Goal: Task Accomplishment & Management: Complete application form

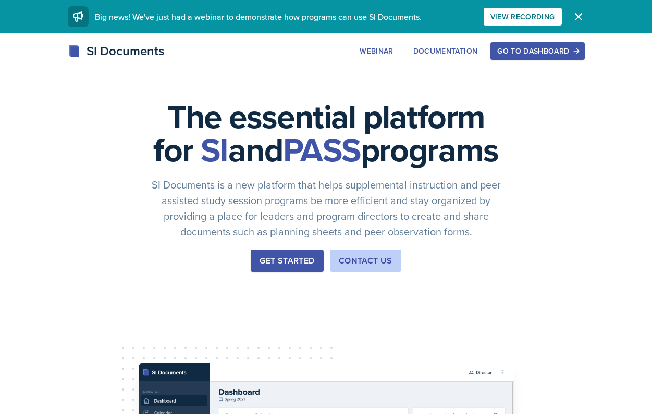
click at [511, 53] on div "Go to Dashboard" at bounding box center [537, 51] width 80 height 8
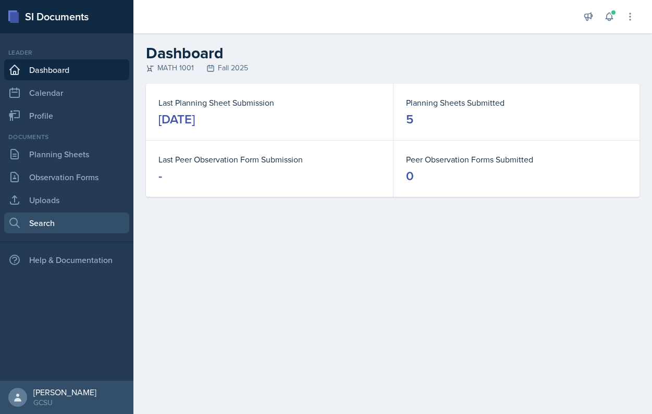
click at [38, 220] on link "Search" at bounding box center [66, 223] width 125 height 21
select select "all"
select select "1"
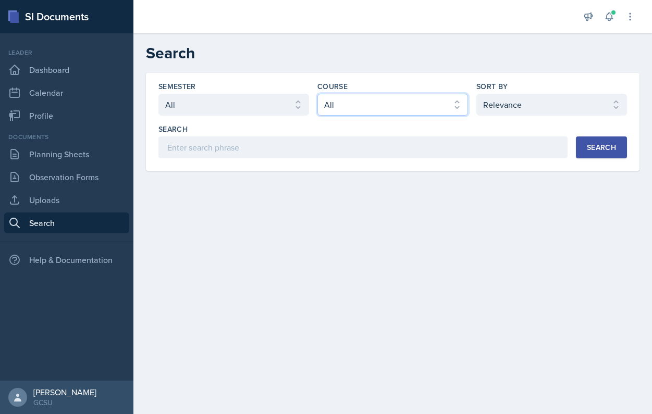
select select "c791e157-50e7-4c52-bb41-8889e21dc1fd"
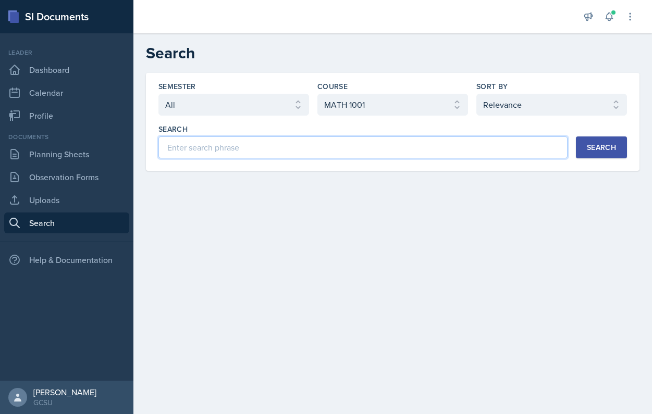
click at [434, 145] on input at bounding box center [362, 148] width 409 height 22
type input "exam 1"
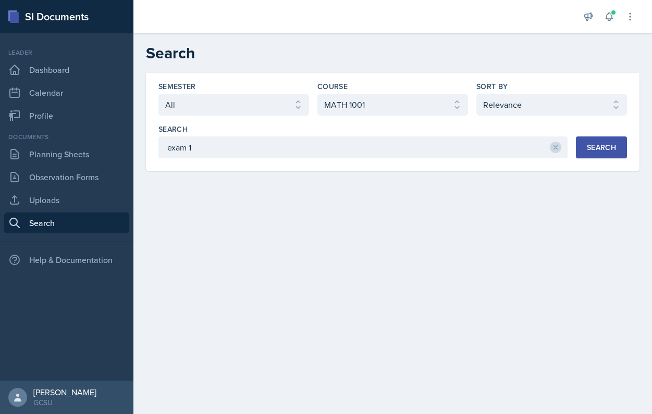
click at [625, 146] on button "Search" at bounding box center [601, 148] width 51 height 22
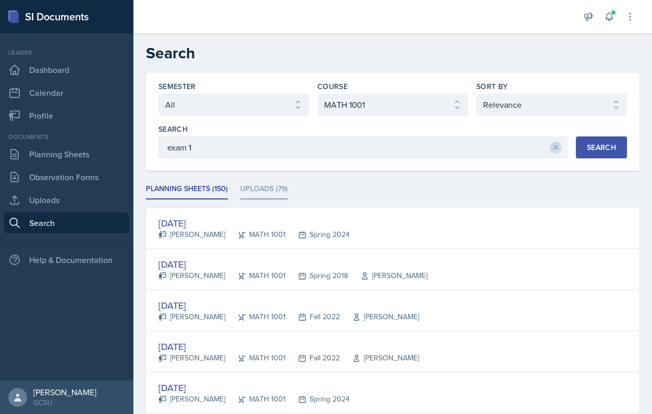
click at [273, 188] on li "Uploads (79)" at bounding box center [263, 189] width 47 height 20
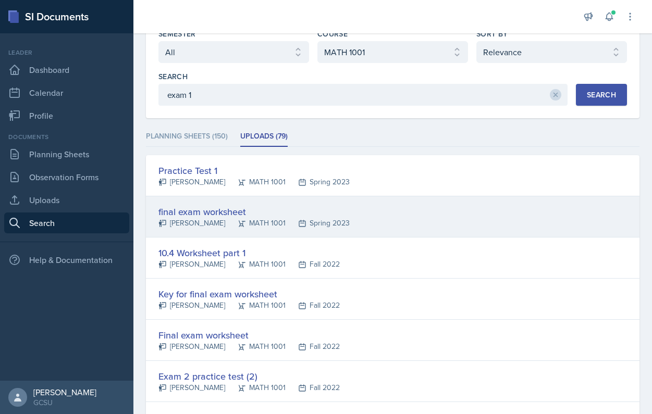
scroll to position [55, 0]
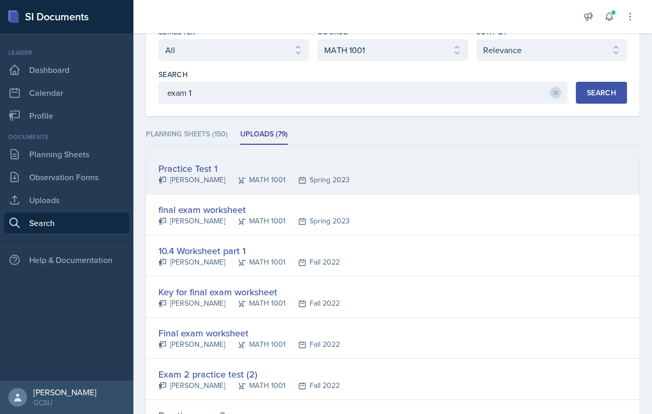
click at [352, 170] on div "Practice Test 1 [PERSON_NAME] MATH 1001 Spring 2023" at bounding box center [392, 173] width 493 height 41
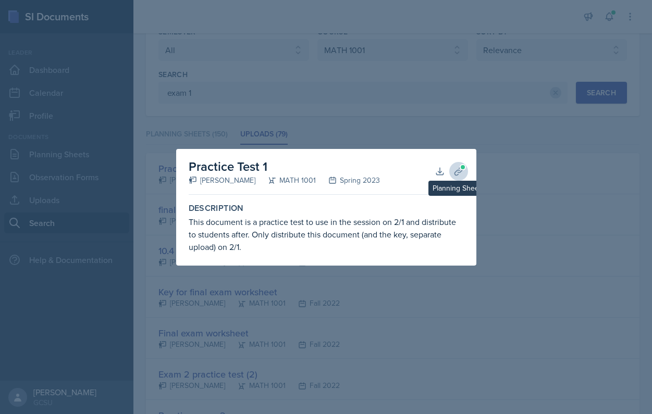
click at [458, 167] on icon at bounding box center [458, 171] width 10 height 10
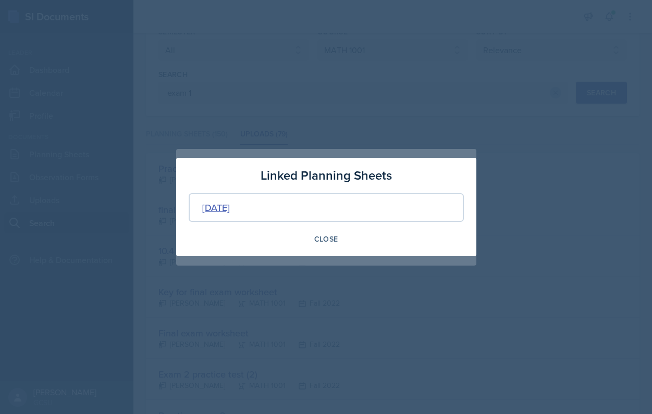
click at [230, 205] on div "[DATE]" at bounding box center [216, 208] width 28 height 14
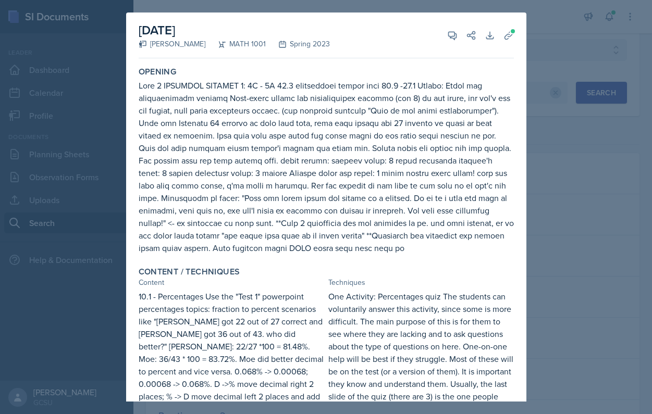
scroll to position [0, 0]
click at [576, 55] on div at bounding box center [326, 207] width 652 height 414
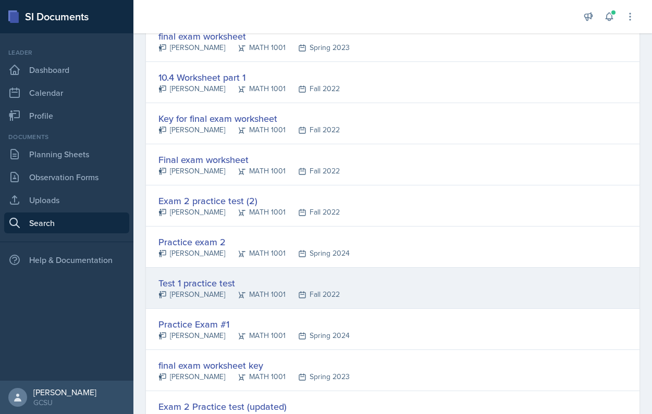
scroll to position [237, 0]
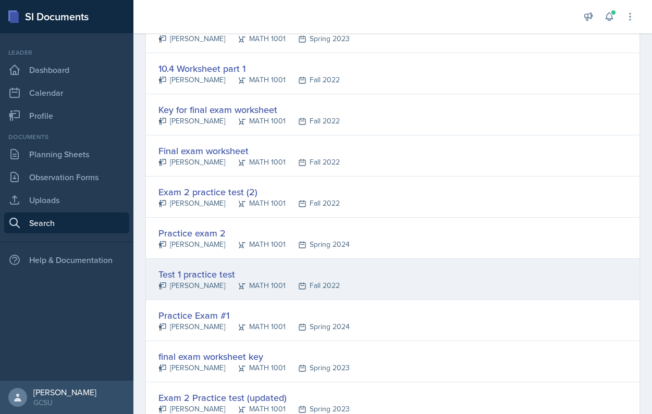
click at [228, 272] on div "Test 1 practice test" at bounding box center [248, 274] width 181 height 14
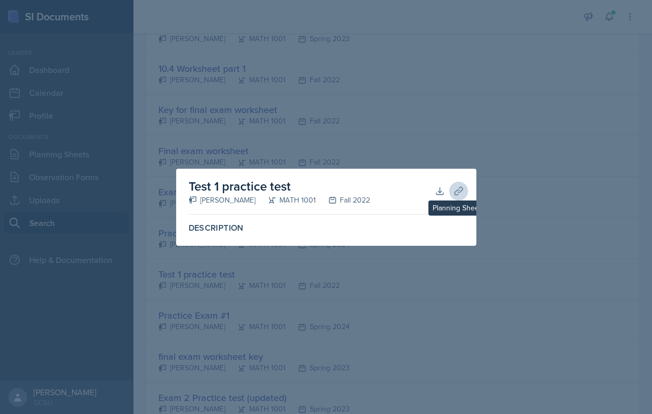
click at [456, 196] on icon at bounding box center [458, 191] width 10 height 10
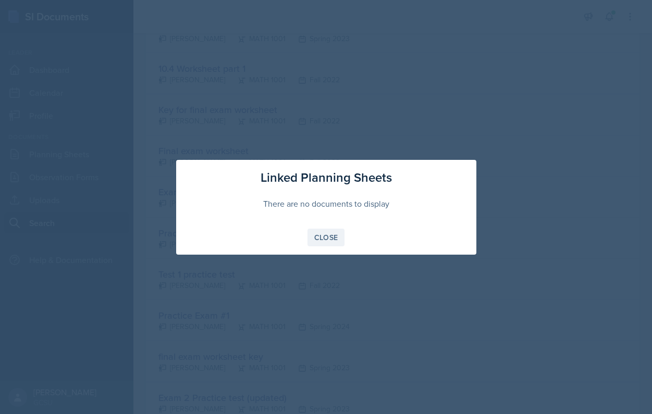
click at [326, 233] on div "Close" at bounding box center [326, 237] width 24 height 8
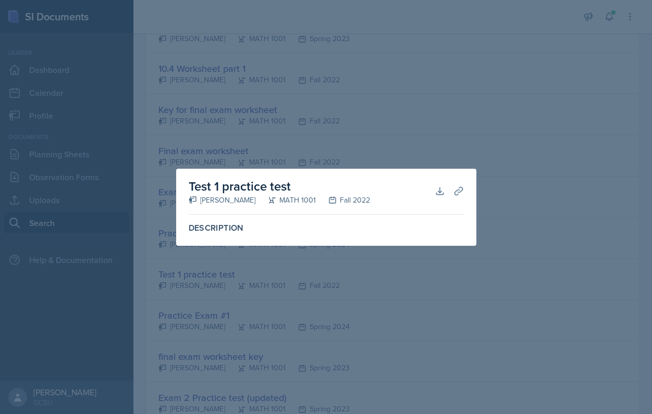
click at [399, 308] on div at bounding box center [326, 207] width 652 height 414
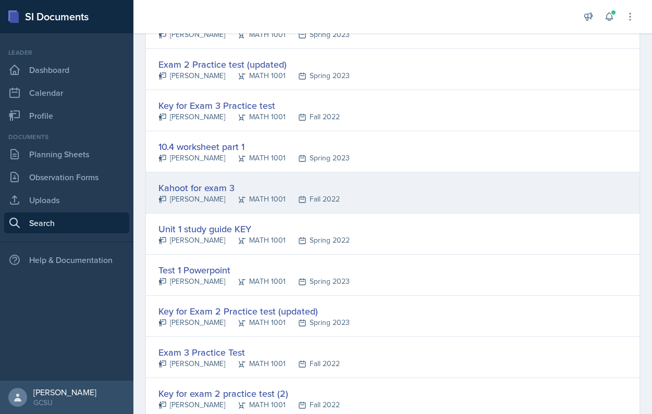
scroll to position [587, 0]
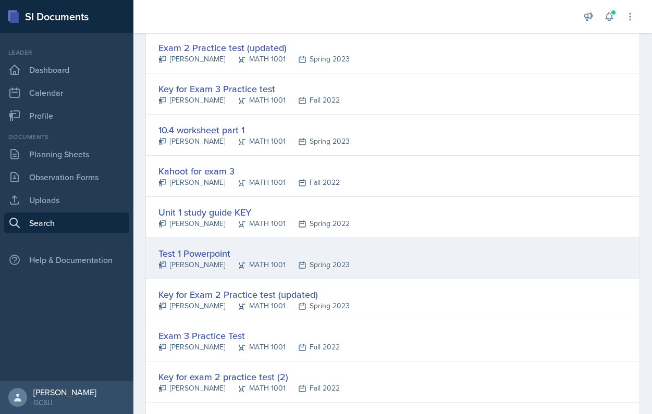
click at [192, 255] on div "Test 1 Powerpoint" at bounding box center [253, 253] width 191 height 14
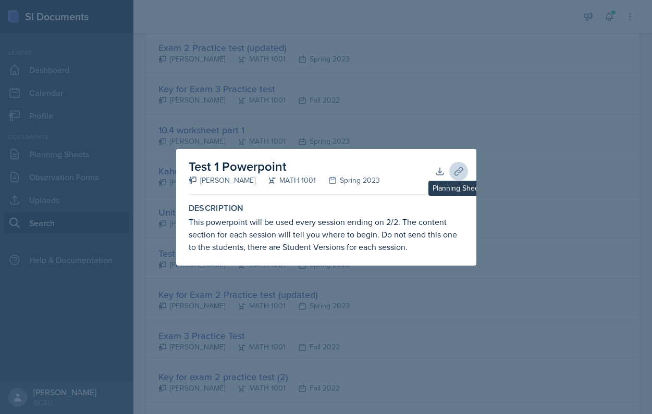
click at [456, 166] on icon at bounding box center [458, 171] width 10 height 10
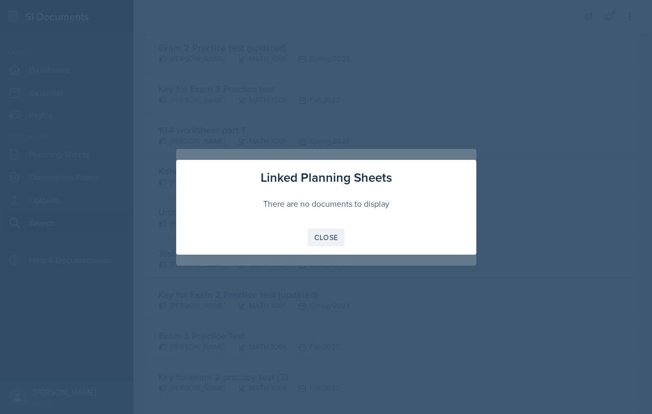
click at [318, 240] on div "Close" at bounding box center [326, 237] width 24 height 8
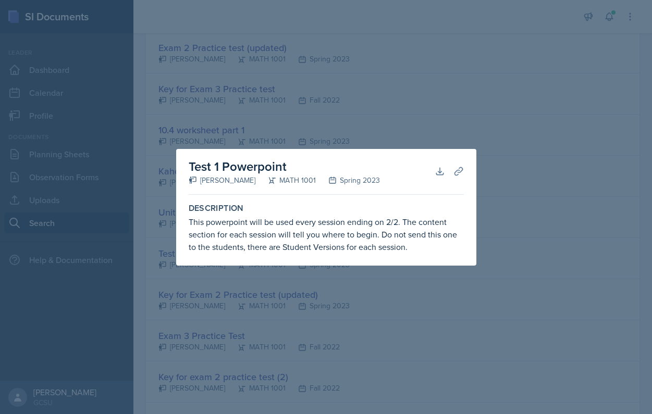
click at [292, 290] on div at bounding box center [326, 207] width 652 height 414
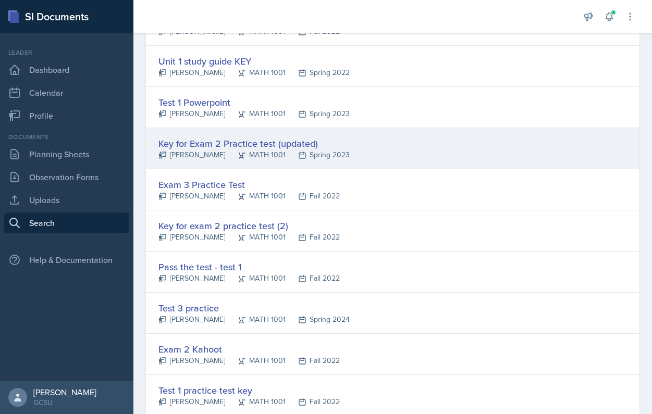
scroll to position [750, 0]
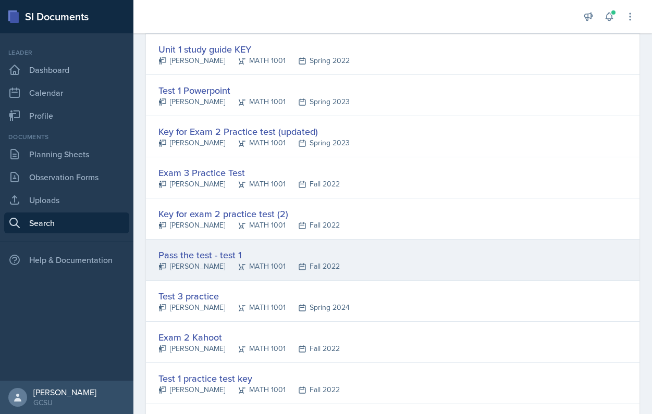
click at [225, 263] on div "MATH 1001" at bounding box center [255, 266] width 60 height 11
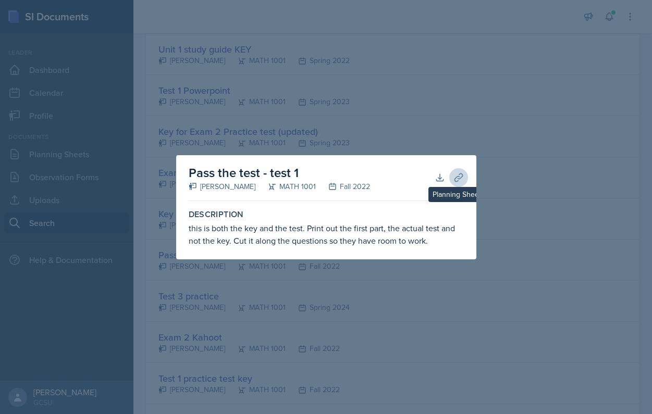
click at [459, 175] on icon at bounding box center [458, 178] width 8 height 8
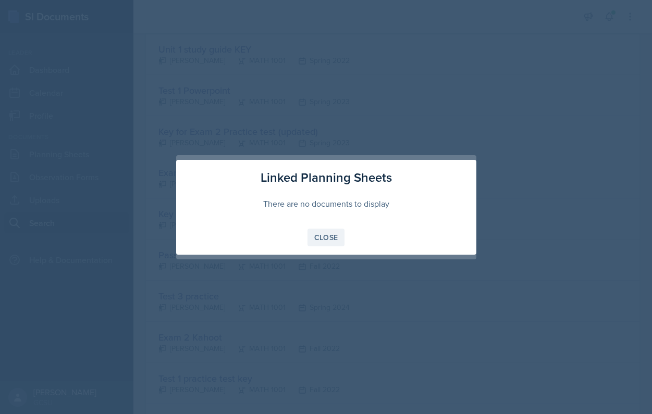
click at [309, 242] on button "Close" at bounding box center [326, 238] width 38 height 18
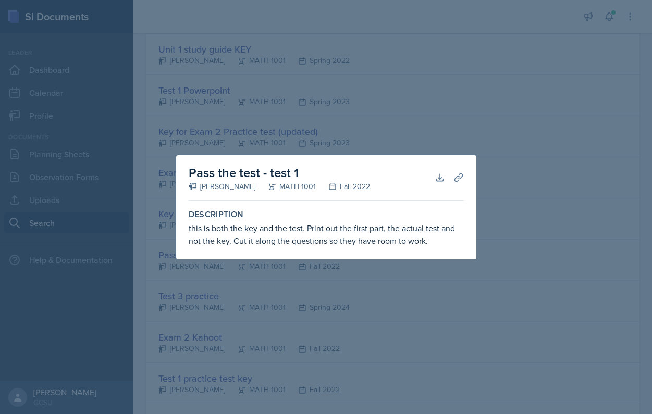
click at [285, 366] on div at bounding box center [326, 207] width 652 height 414
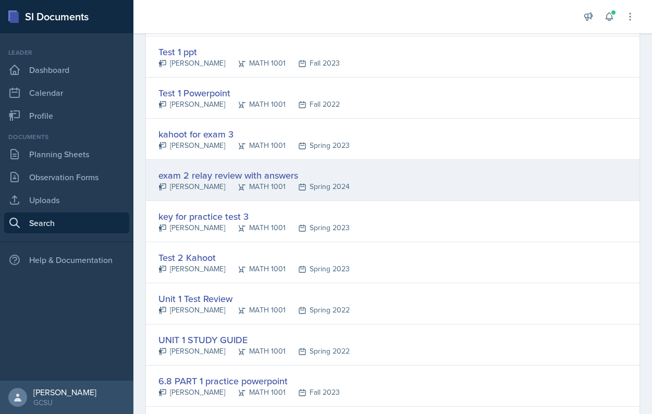
scroll to position [1122, 0]
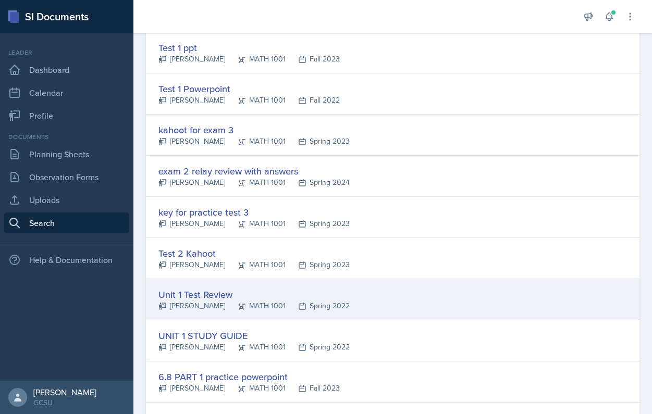
click at [200, 299] on div "Unit 1 Test Review" at bounding box center [253, 295] width 191 height 14
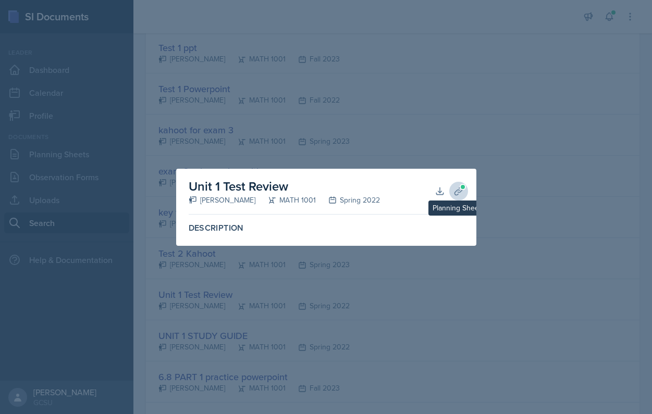
click at [453, 193] on icon at bounding box center [458, 191] width 10 height 10
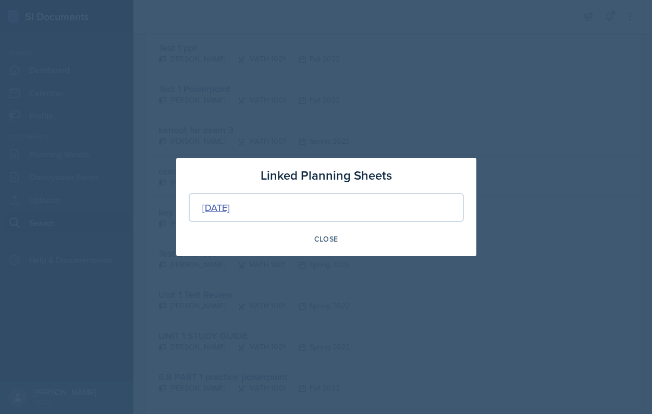
click at [230, 205] on div "[DATE]" at bounding box center [216, 208] width 28 height 14
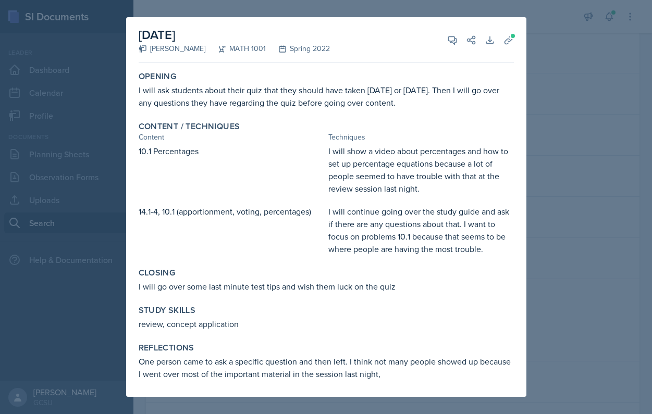
scroll to position [0, 0]
click at [540, 228] on div at bounding box center [326, 207] width 652 height 414
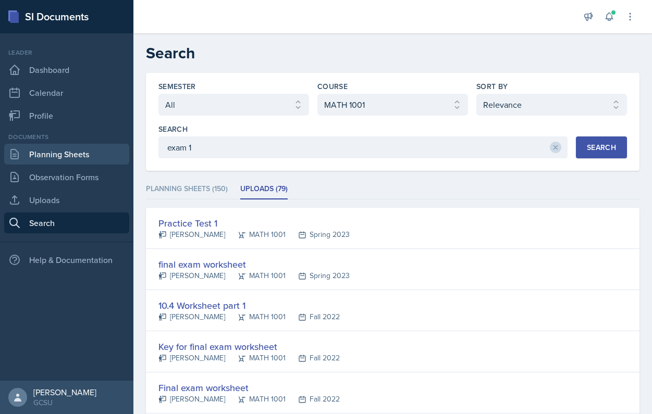
click at [72, 150] on link "Planning Sheets" at bounding box center [66, 154] width 125 height 21
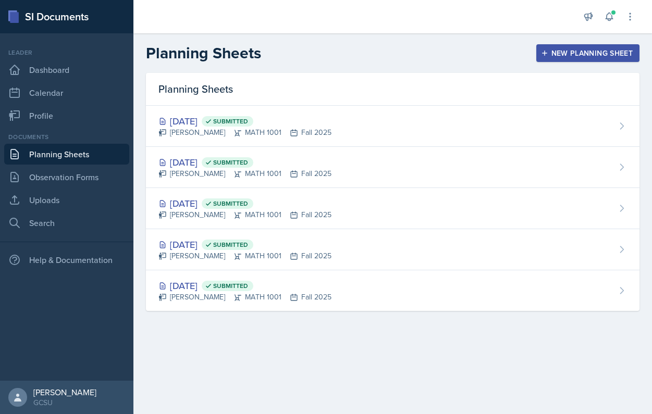
click at [562, 51] on div "New Planning Sheet" at bounding box center [588, 53] width 90 height 8
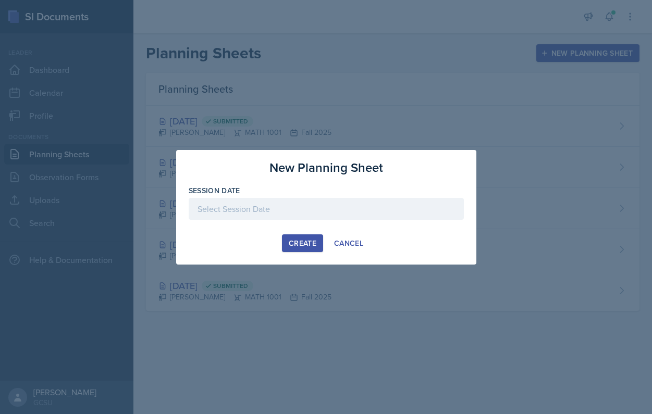
click at [267, 213] on div at bounding box center [326, 209] width 275 height 22
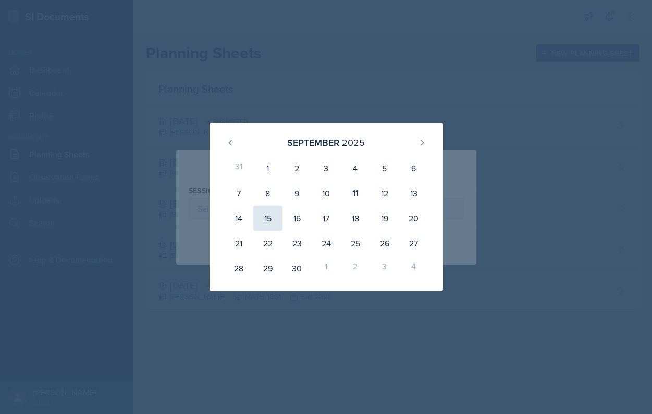
click at [265, 221] on div "15" at bounding box center [267, 218] width 29 height 25
type input "[DATE]"
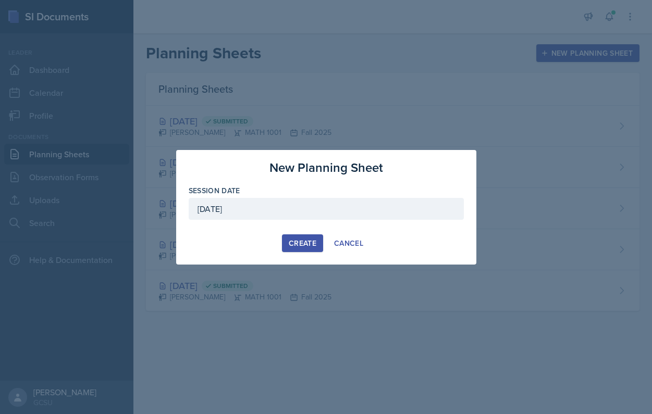
click at [298, 239] on div "Create" at bounding box center [303, 243] width 28 height 8
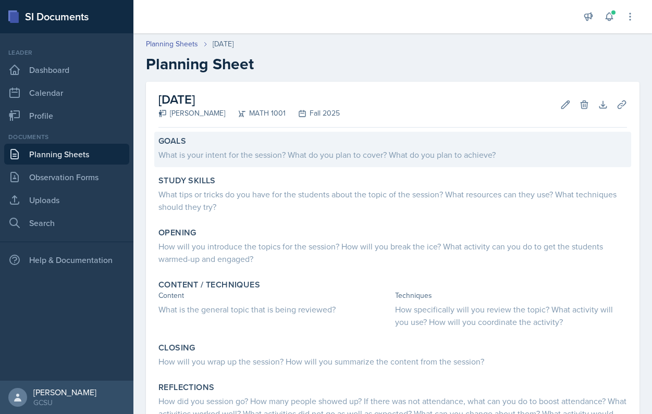
click at [344, 160] on div "What is your intent for the session? What do you plan to cover? What do you pla…" at bounding box center [392, 155] width 468 height 13
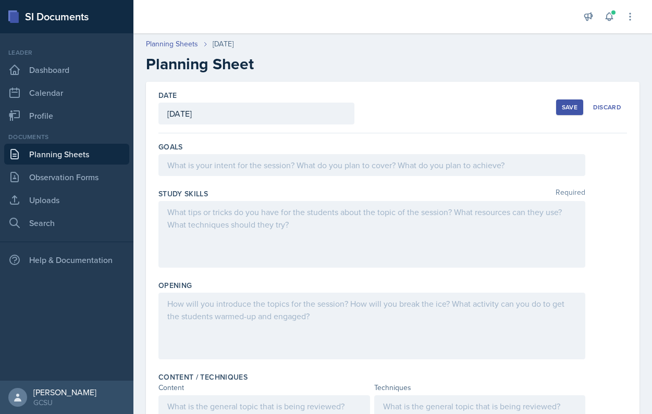
click at [345, 157] on div at bounding box center [371, 165] width 427 height 22
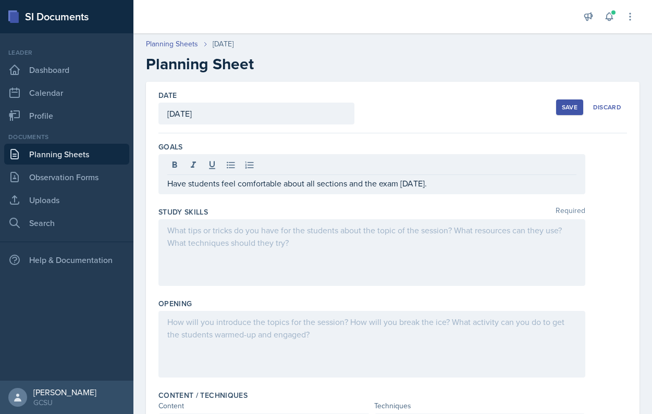
click at [273, 238] on div at bounding box center [371, 252] width 427 height 67
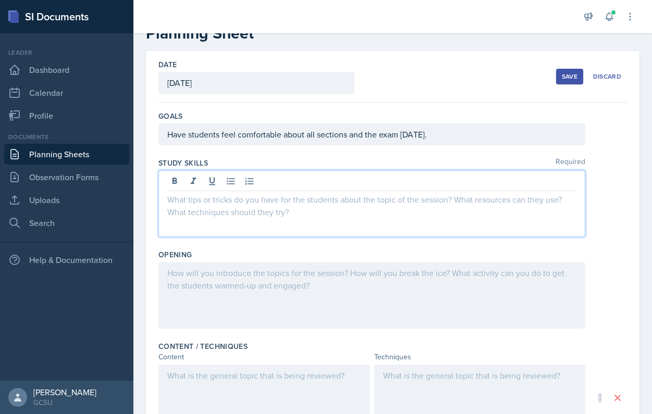
scroll to position [48, 0]
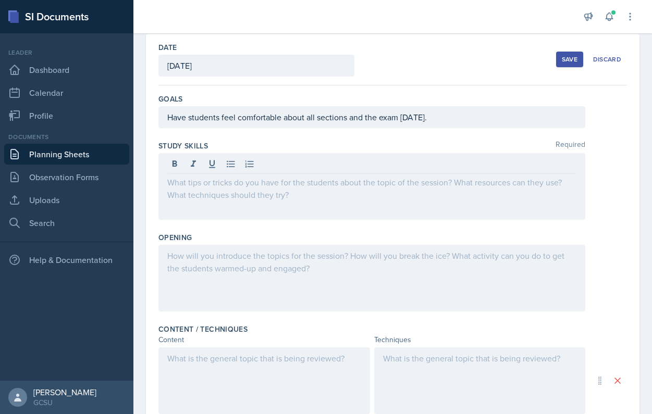
click at [244, 199] on div at bounding box center [371, 186] width 427 height 67
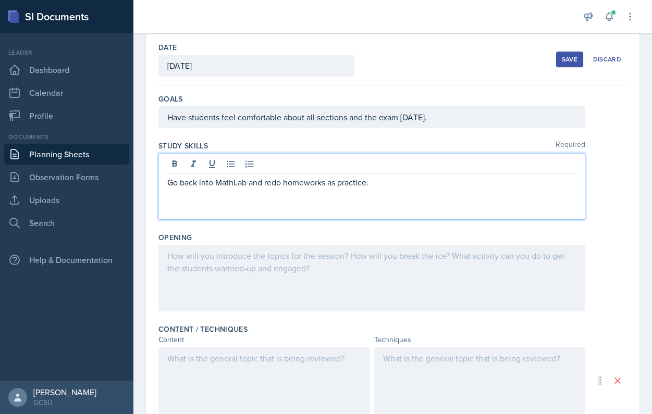
click at [242, 199] on div "Go back into MathLab and redo homeworks as practice." at bounding box center [371, 186] width 427 height 67
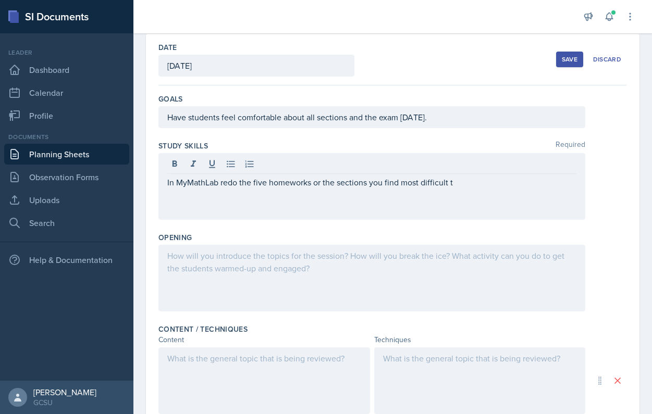
click at [367, 189] on div "In MyMathLab redo the five homeworks or the sections you find most difficult t" at bounding box center [371, 186] width 427 height 67
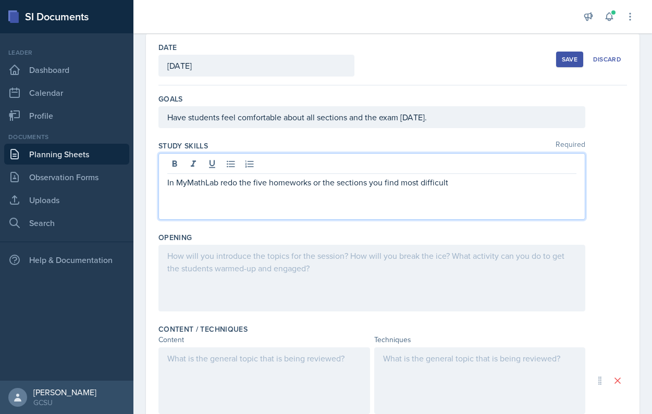
click at [164, 182] on div "In MyMathLab redo the five homeworks or the sections you find most difficult" at bounding box center [371, 186] width 427 height 67
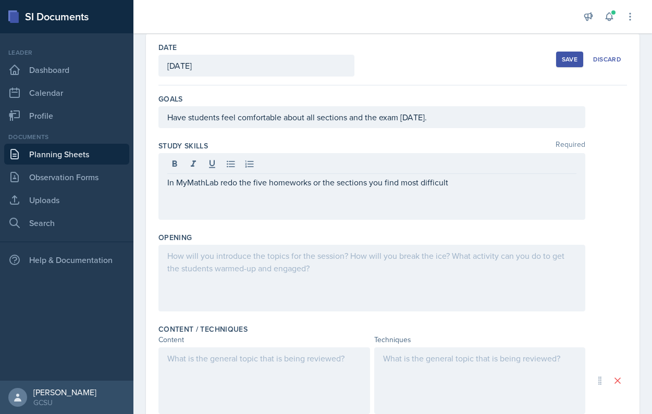
click at [166, 186] on div "In MyMathLab redo the five homeworks or the sections you find most difficult" at bounding box center [371, 186] width 427 height 67
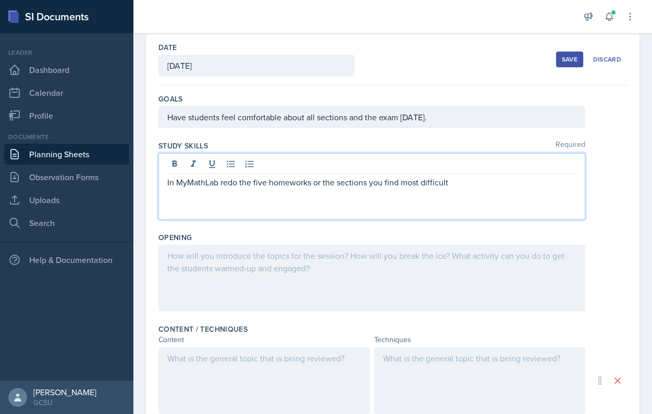
click at [168, 184] on p "In MyMathLab redo the five homeworks or the sections you find most difficult" at bounding box center [371, 182] width 409 height 13
click at [245, 162] on icon at bounding box center [249, 164] width 10 height 10
click at [233, 167] on icon at bounding box center [231, 164] width 8 height 7
click at [501, 192] on div "In MyMathLab redo the five homeworks or the sections you find most difficult" at bounding box center [371, 186] width 427 height 67
click at [481, 181] on p "In MyMathLab redo the five homeworks or the sections you find most difficult" at bounding box center [376, 182] width 401 height 13
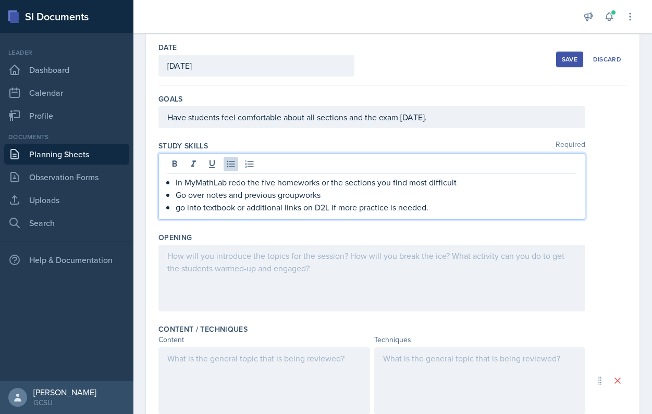
click at [323, 258] on div at bounding box center [371, 278] width 427 height 67
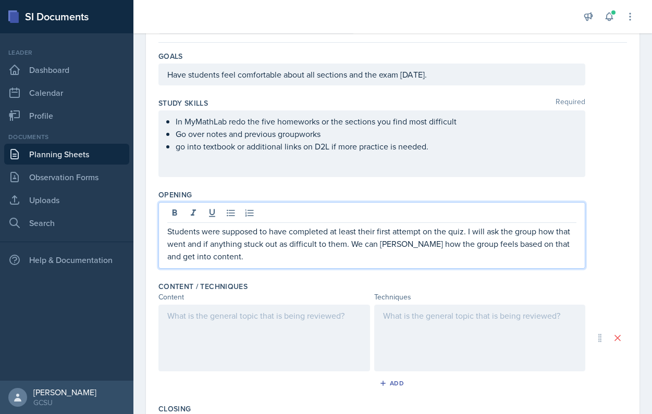
scroll to position [91, 0]
click at [283, 320] on div at bounding box center [264, 337] width 212 height 67
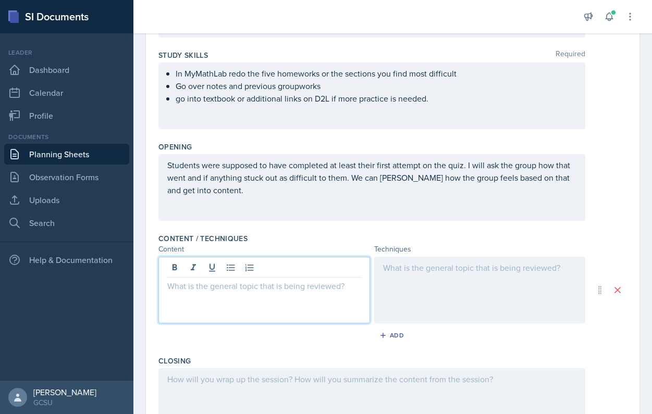
scroll to position [157, 0]
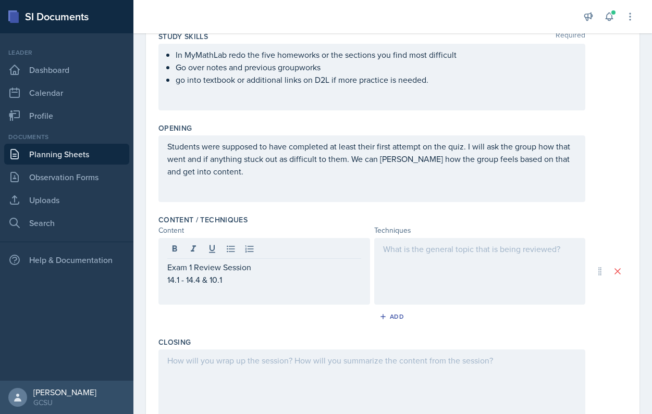
click at [397, 269] on div at bounding box center [480, 271] width 212 height 67
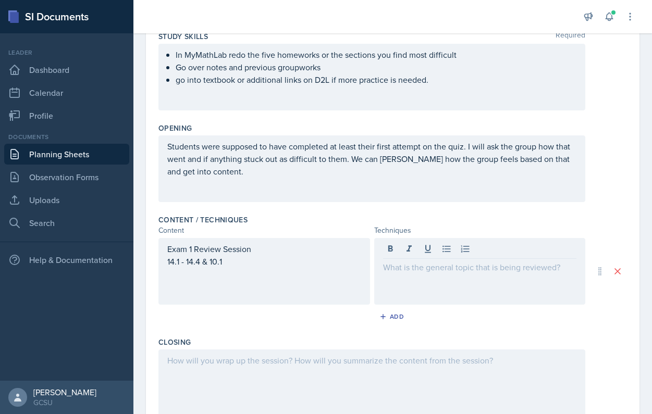
click at [234, 290] on div "Exam 1 Review Session 14.1 - 14.4 & 10.1" at bounding box center [264, 271] width 212 height 67
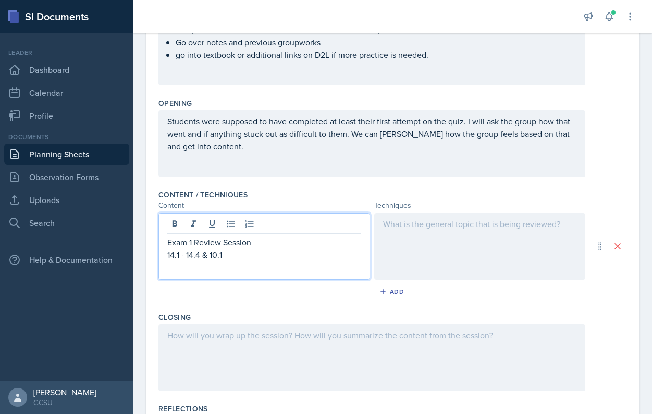
scroll to position [182, 0]
click at [167, 256] on p "14.1 - 14.4 & 10.1" at bounding box center [264, 255] width 194 height 13
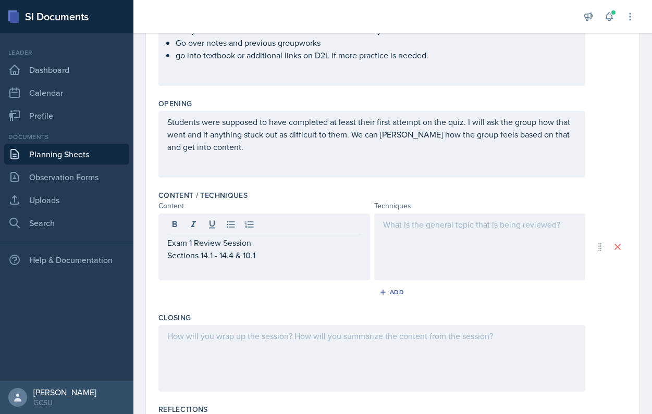
click at [442, 255] on div at bounding box center [480, 247] width 212 height 67
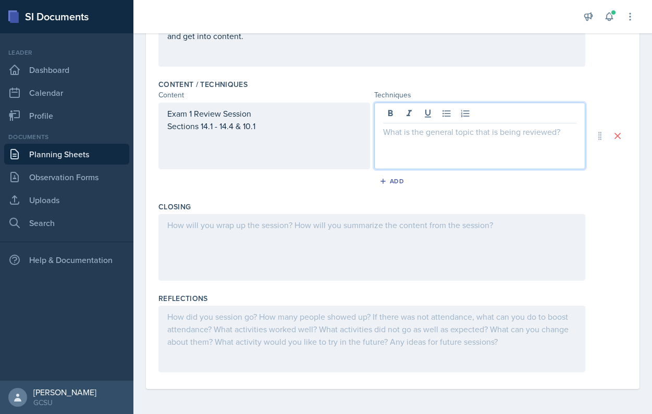
scroll to position [293, 0]
click at [425, 265] on div at bounding box center [371, 247] width 427 height 67
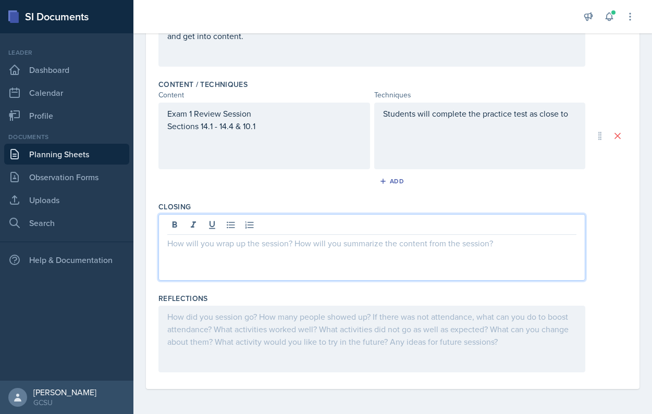
click at [542, 132] on div "Students will complete the practice test as close to" at bounding box center [480, 136] width 212 height 67
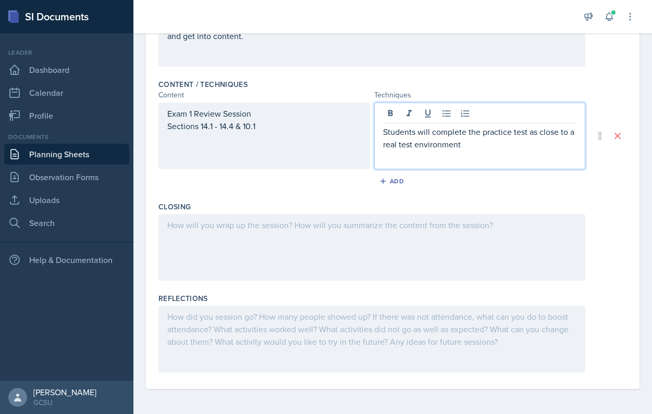
click at [497, 310] on div at bounding box center [371, 339] width 427 height 67
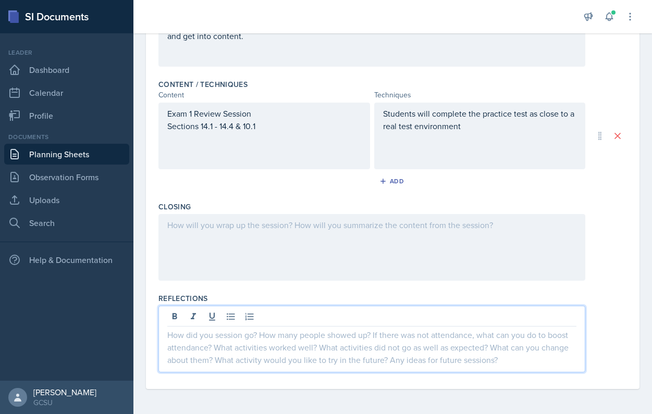
click at [515, 128] on p "Students will complete the practice test as close to a real test environment" at bounding box center [480, 119] width 194 height 25
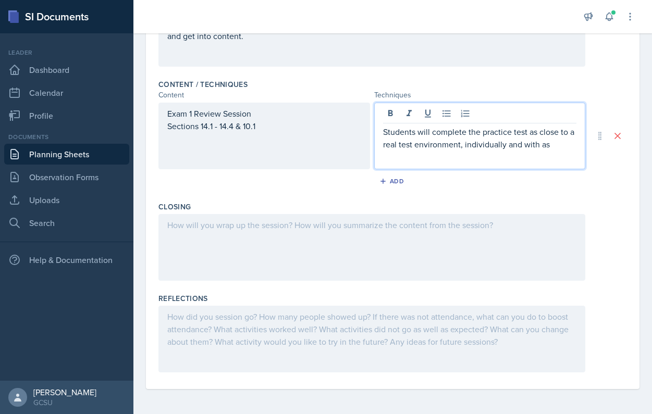
click at [516, 202] on div "Closing" at bounding box center [392, 207] width 468 height 10
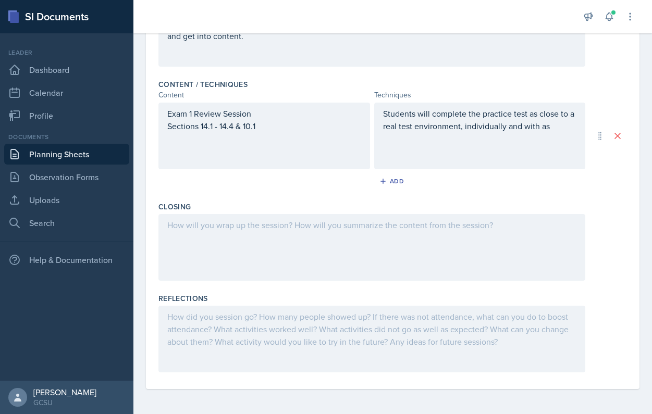
click at [516, 202] on div "Closing" at bounding box center [392, 207] width 468 height 10
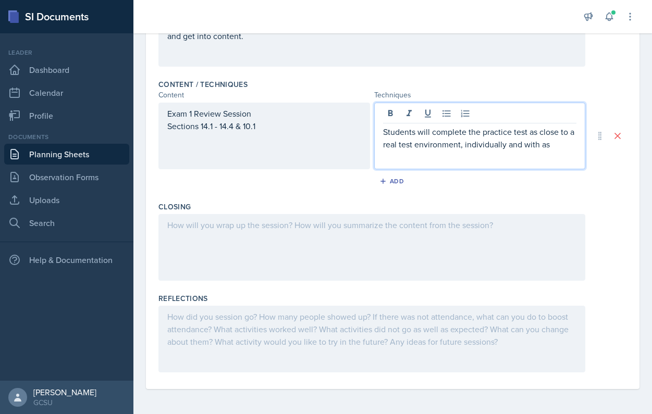
click at [554, 130] on p "Students will complete the practice test as close to a real test environment, i…" at bounding box center [480, 138] width 194 height 25
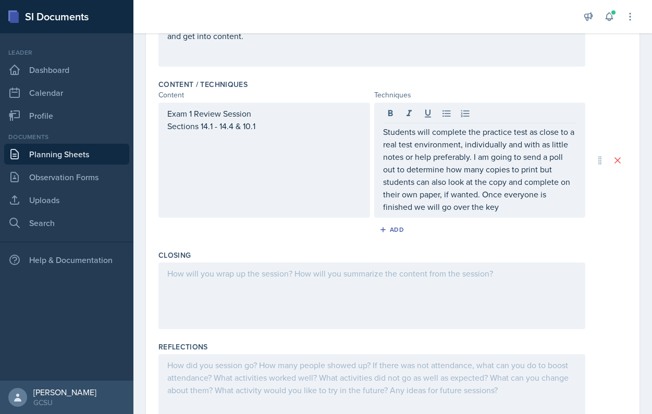
click at [581, 195] on div "Students will complete the practice test as close to a real test environment, i…" at bounding box center [480, 160] width 212 height 115
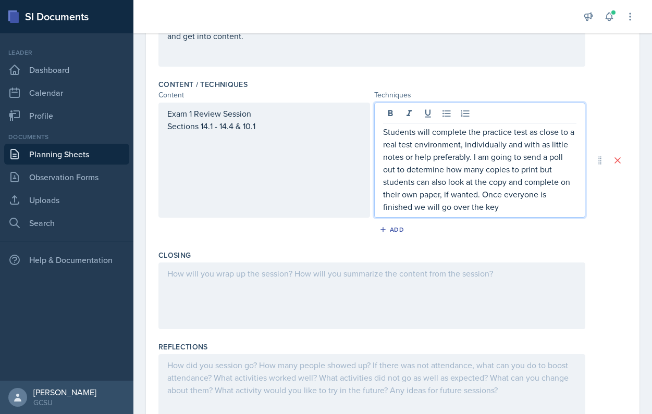
click at [385, 211] on p "Students will complete the practice test as close to a real test environment, i…" at bounding box center [480, 170] width 194 height 88
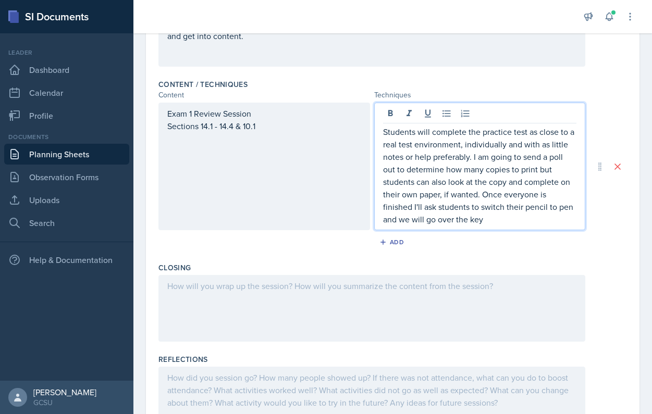
click at [462, 225] on p "Students will complete the practice test as close to a real test environment, i…" at bounding box center [480, 176] width 194 height 100
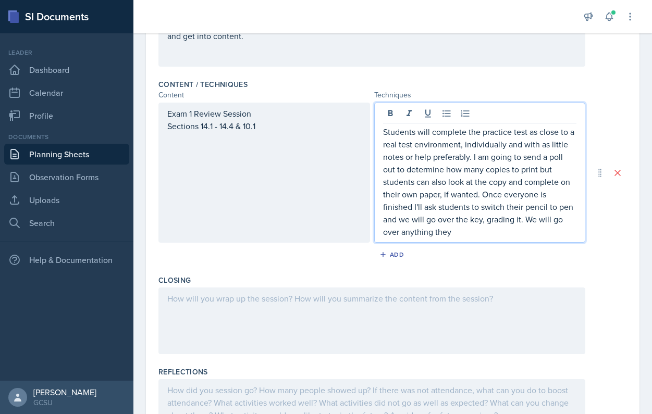
drag, startPoint x: 463, startPoint y: 239, endPoint x: 379, endPoint y: 236, distance: 84.0
click at [379, 236] on div "Students will complete the practice test as close to a real test environment, i…" at bounding box center [480, 173] width 212 height 140
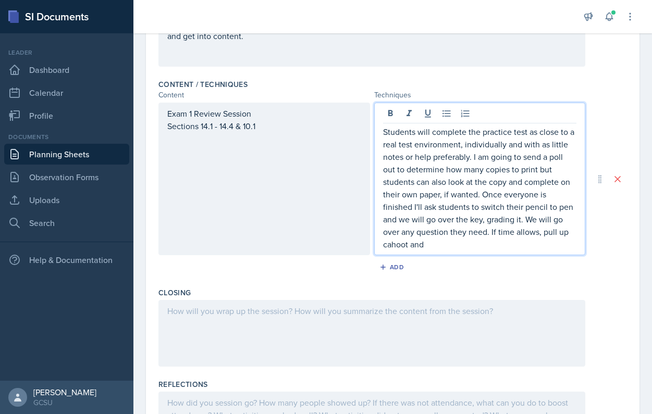
click at [543, 221] on p "Students will complete the practice test as close to a real test environment, i…" at bounding box center [480, 188] width 194 height 125
click at [543, 231] on p "Students will complete the practice test as close to a real test environment, i…" at bounding box center [480, 188] width 194 height 125
click at [471, 249] on p "Students will complete the practice test as close to a real test environment, i…" at bounding box center [480, 188] width 194 height 125
drag, startPoint x: 551, startPoint y: 222, endPoint x: 500, endPoint y: 225, distance: 51.2
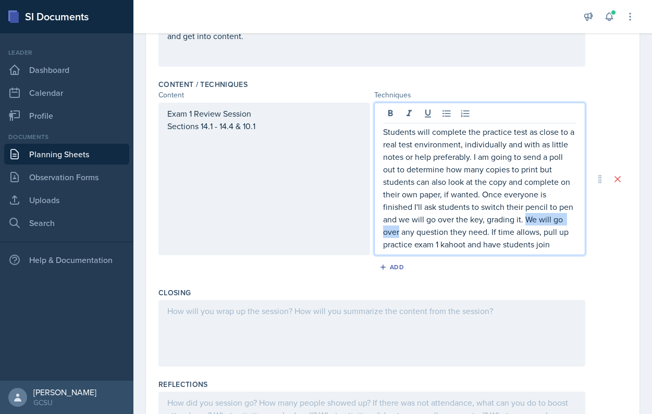
click at [500, 225] on p "Students will complete the practice test as close to a real test environment, i…" at bounding box center [480, 188] width 194 height 125
click at [494, 222] on p "Students will complete the practice test as close to a real test environment, i…" at bounding box center [480, 188] width 194 height 125
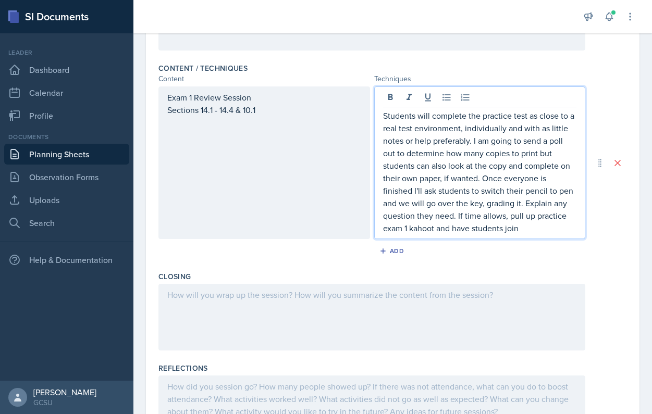
click at [501, 228] on p "Students will complete the practice test as close to a real test environment, i…" at bounding box center [480, 171] width 194 height 125
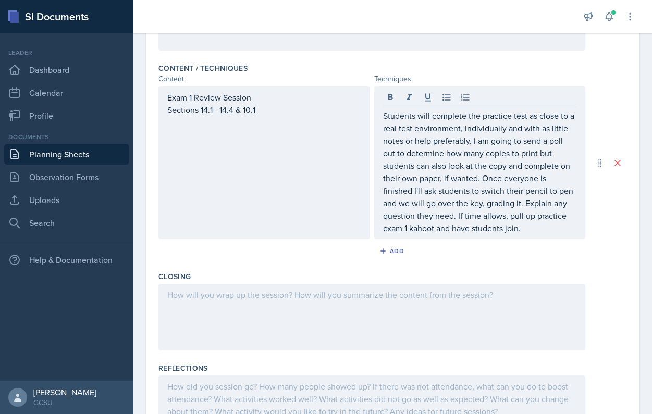
click at [354, 323] on div at bounding box center [371, 317] width 427 height 67
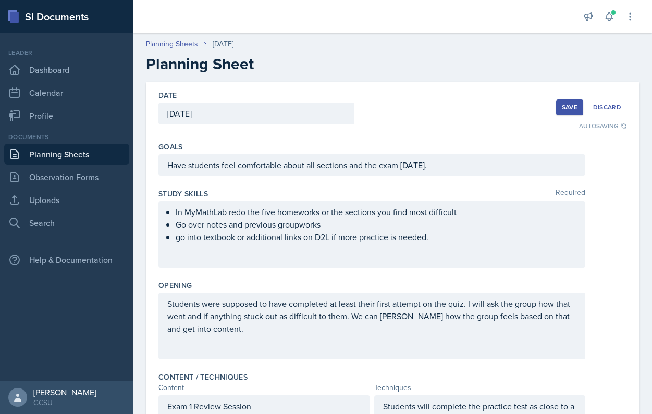
scroll to position [0, 0]
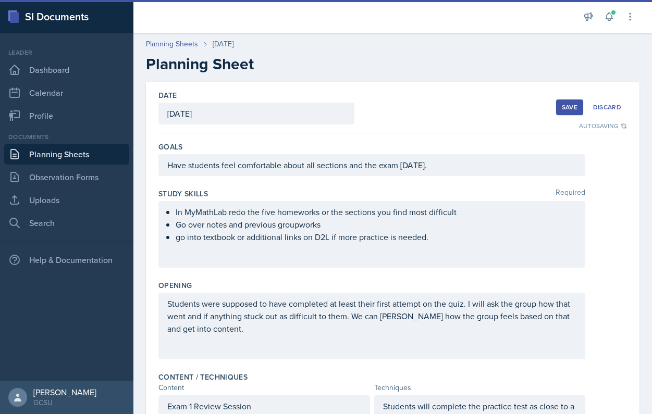
click at [562, 109] on div "Save" at bounding box center [570, 107] width 16 height 8
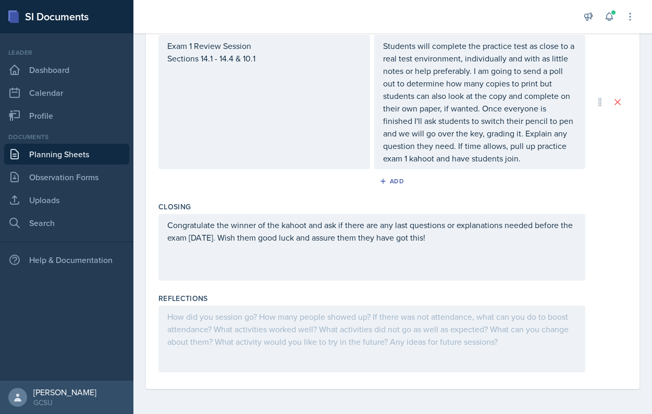
scroll to position [361, 0]
click at [362, 283] on div "Closing Congratulate the winner of the kahoot and ask if there are any last que…" at bounding box center [392, 243] width 468 height 92
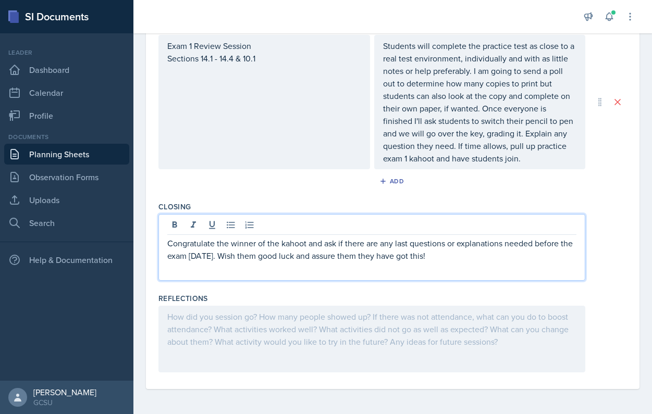
click at [387, 240] on p "Congratulate the winner of the kahoot and ask if there are any last questions o…" at bounding box center [371, 249] width 409 height 25
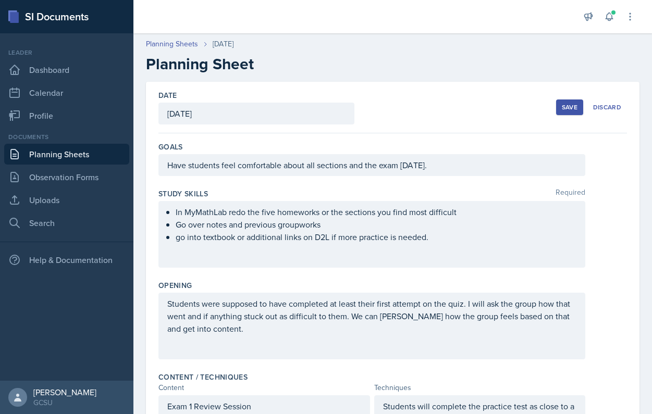
scroll to position [0, 0]
click at [566, 101] on button "Save" at bounding box center [569, 108] width 27 height 16
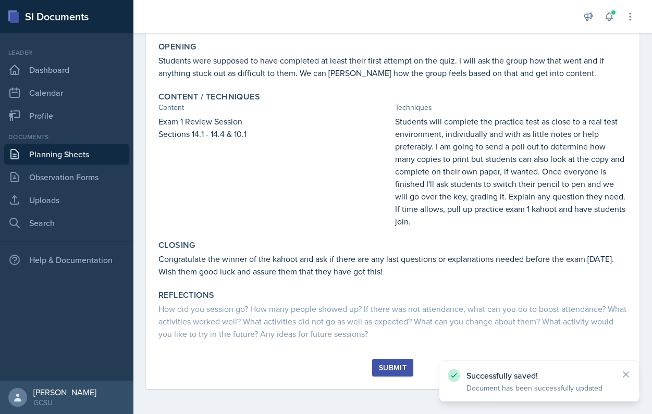
scroll to position [194, 0]
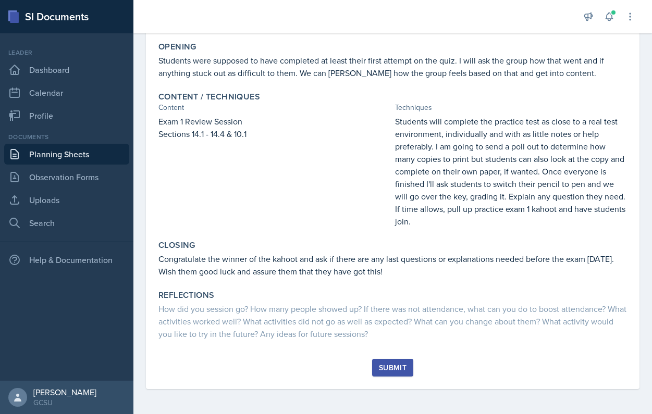
click at [388, 369] on div "Submit" at bounding box center [393, 368] width 28 height 8
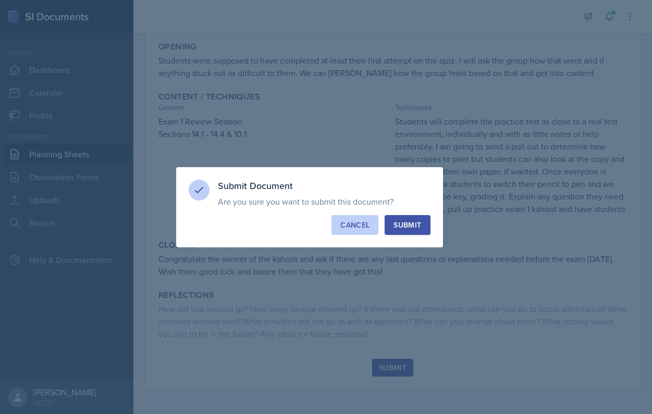
click at [357, 228] on div "Cancel" at bounding box center [354, 225] width 29 height 10
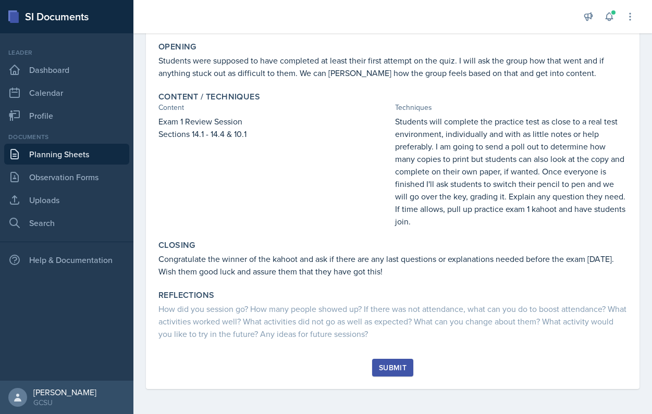
click at [394, 366] on div "Submit" at bounding box center [393, 368] width 28 height 8
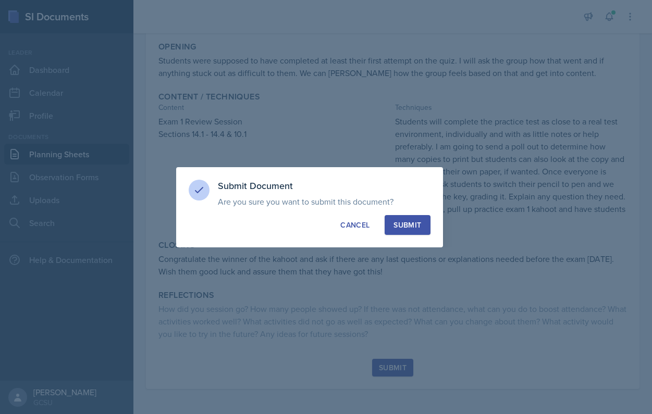
click at [409, 220] on div "Submit" at bounding box center [407, 225] width 28 height 10
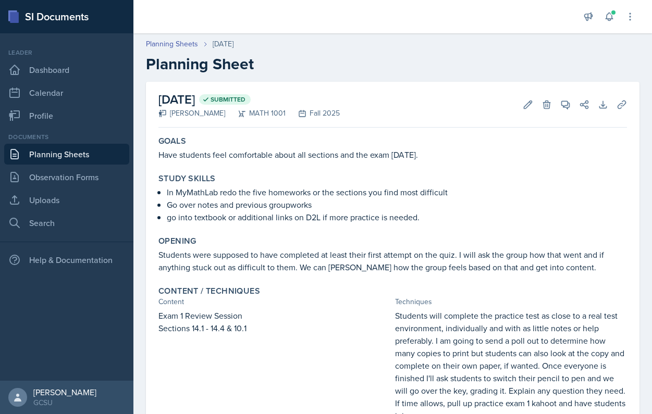
scroll to position [0, 0]
click at [64, 200] on link "Uploads" at bounding box center [66, 200] width 125 height 21
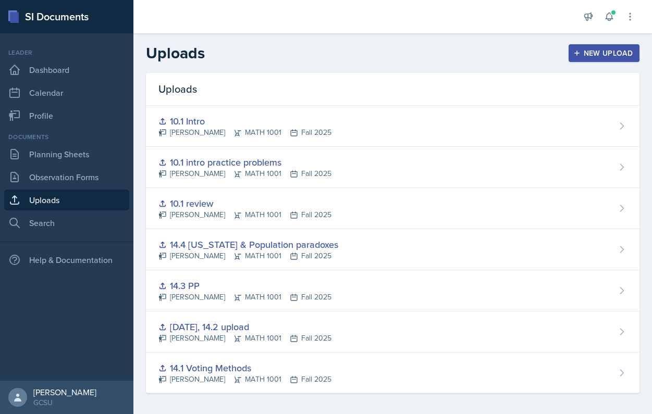
click at [593, 60] on button "New Upload" at bounding box center [603, 53] width 71 height 18
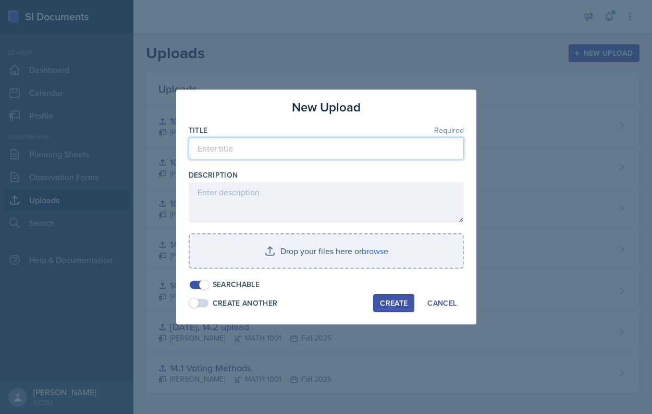
click at [248, 154] on input at bounding box center [326, 149] width 275 height 22
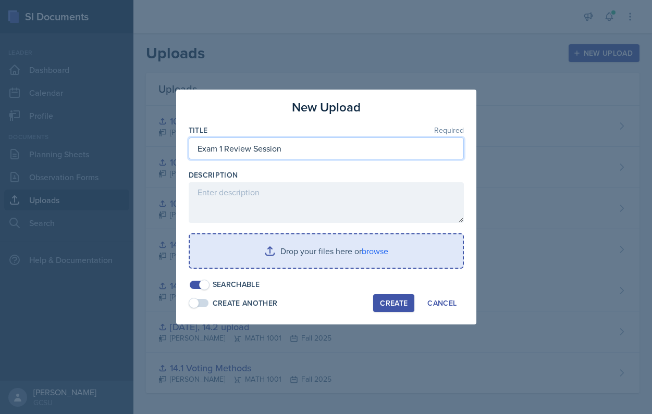
type input "Exam 1 Review Session"
click at [350, 252] on input "file" at bounding box center [326, 250] width 273 height 33
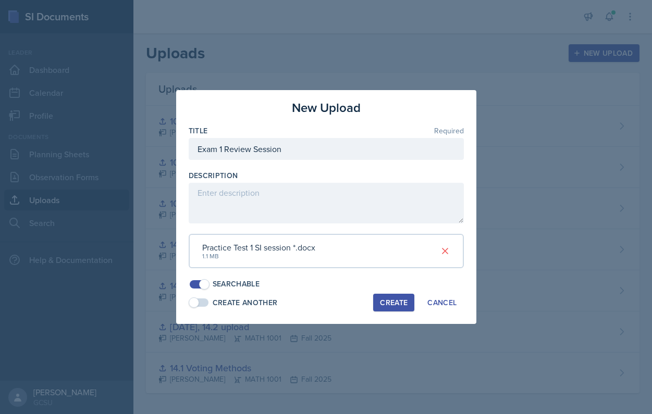
click at [199, 307] on div "Create Another Create Cancel" at bounding box center [326, 303] width 275 height 18
click at [196, 301] on span at bounding box center [194, 303] width 10 height 10
click at [276, 298] on div "Create Another" at bounding box center [245, 303] width 65 height 11
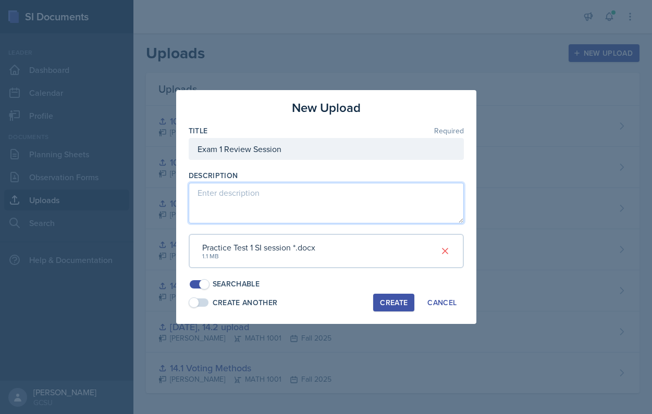
click at [269, 217] on textarea at bounding box center [326, 203] width 275 height 41
click at [194, 196] on textarea "practice test (blank)" at bounding box center [326, 203] width 275 height 41
click at [213, 199] on textarea "14.1 14.4 practice test (blank)" at bounding box center [326, 203] width 275 height 41
click at [349, 207] on textarea "14.1 - 14.4 practice test (blank)" at bounding box center [326, 203] width 275 height 41
click at [236, 200] on textarea "14.1 - 14.4 practice test (blank)" at bounding box center [326, 203] width 275 height 41
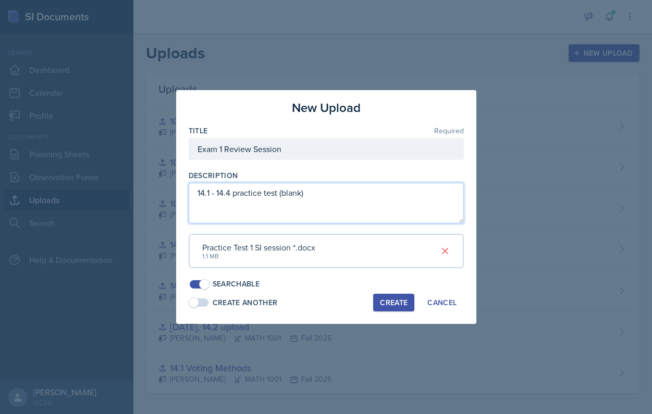
click at [234, 200] on textarea "14.1 - 14.4 practice test (blank)" at bounding box center [326, 203] width 275 height 41
click at [237, 199] on textarea "14.1 - 14.4 &10.1 practice test (blank)" at bounding box center [326, 203] width 275 height 41
click at [281, 212] on textarea "14.1 - 14.4 & 10.1 practice test (blank)" at bounding box center [326, 203] width 275 height 41
type textarea "14.1 - 14.4 & 10.1 practice test (blank)"
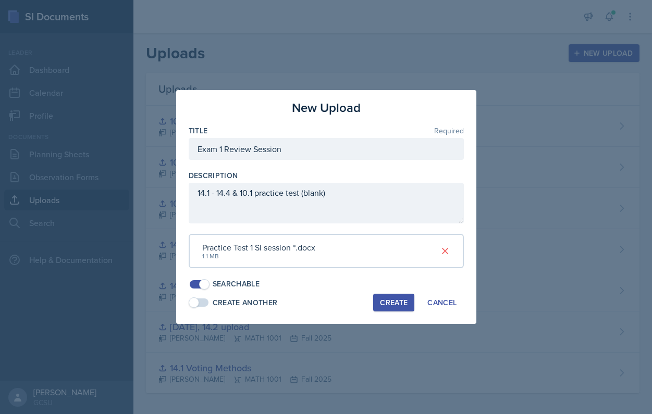
click at [379, 296] on button "Create" at bounding box center [393, 303] width 41 height 18
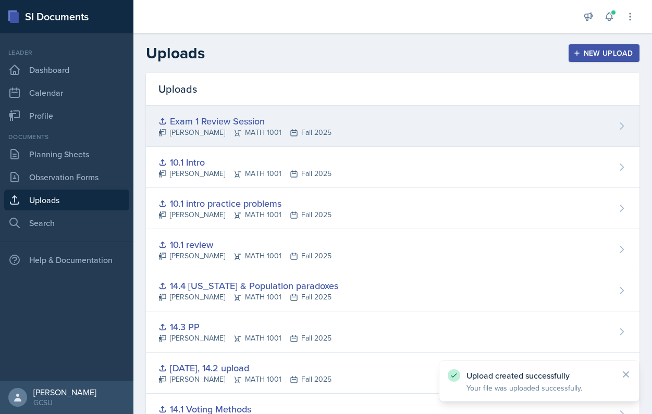
click at [623, 122] on icon at bounding box center [621, 126] width 10 height 10
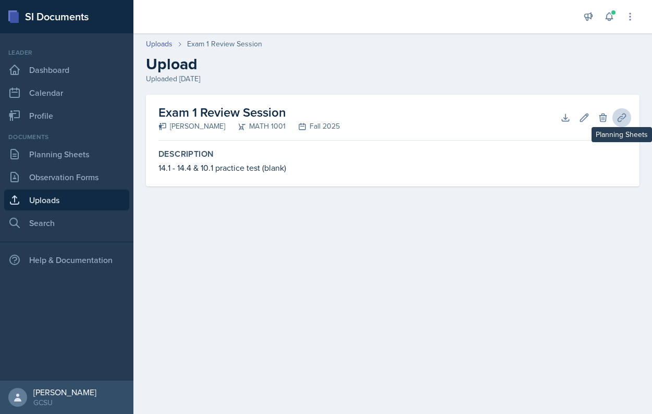
click at [619, 117] on icon at bounding box center [621, 118] width 10 height 10
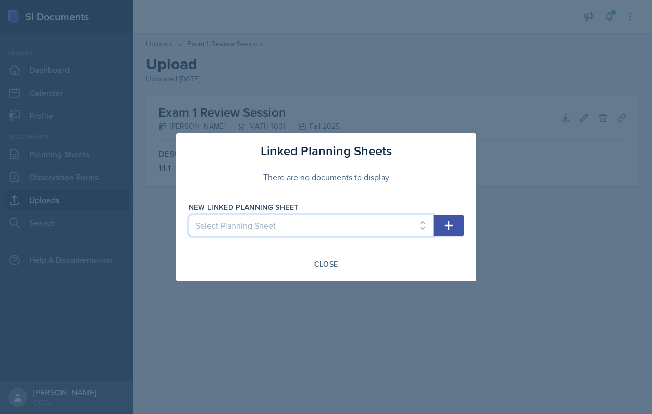
select select "302479ef-b96c-4f46-aff3-99e178841b0f"
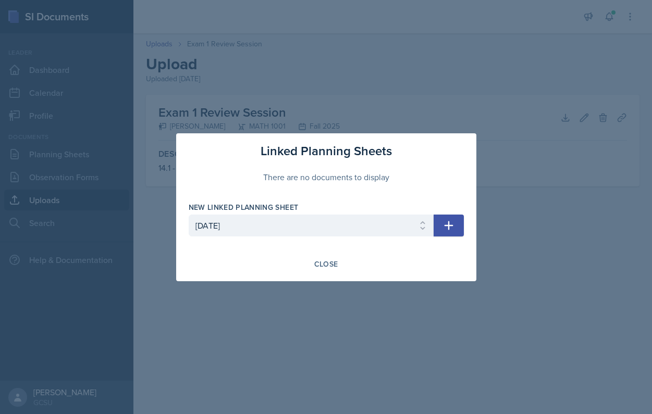
click at [444, 229] on icon "button" at bounding box center [448, 225] width 13 height 13
select select
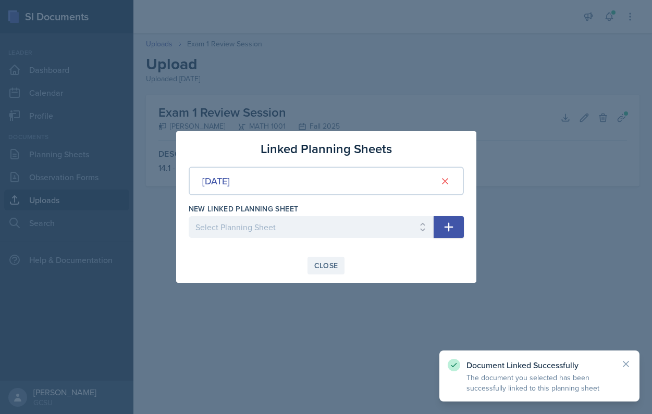
click at [319, 260] on button "Close" at bounding box center [326, 266] width 38 height 18
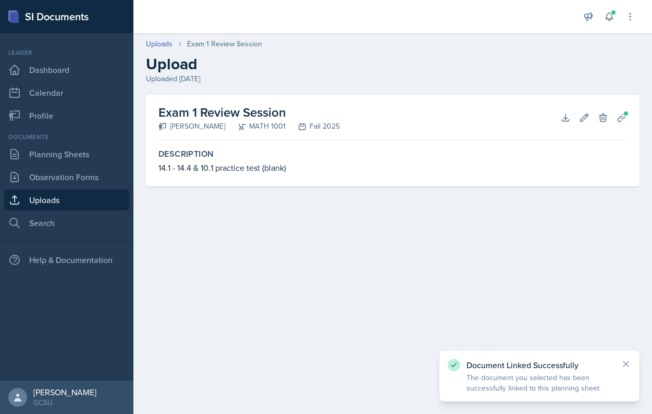
click at [102, 200] on link "Uploads" at bounding box center [66, 200] width 125 height 21
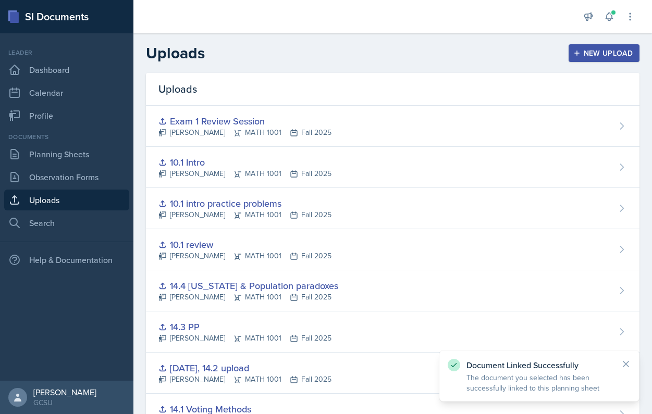
click at [587, 54] on div "New Upload" at bounding box center [604, 53] width 58 height 8
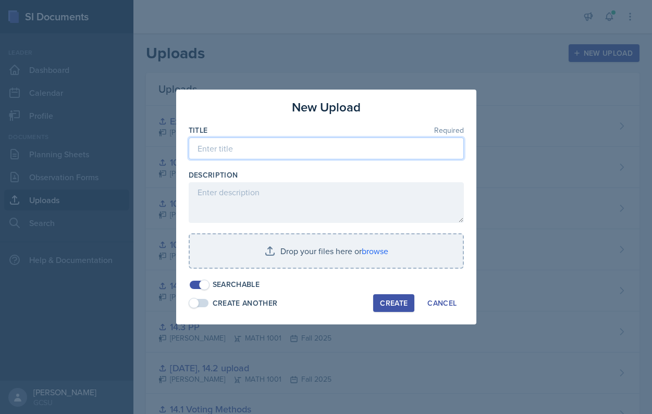
click at [382, 151] on input at bounding box center [326, 149] width 275 height 22
type input "Exam 1 Key"
click at [341, 231] on div "Title Required Exam 1 Key Description Drop your files here or browse Searchable" at bounding box center [326, 207] width 275 height 165
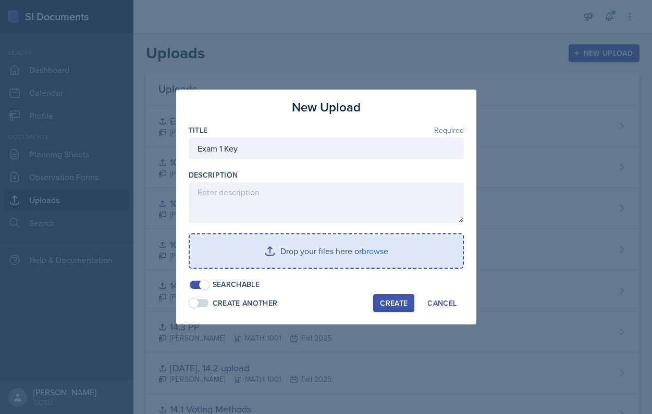
click at [343, 250] on input "file" at bounding box center [326, 250] width 273 height 33
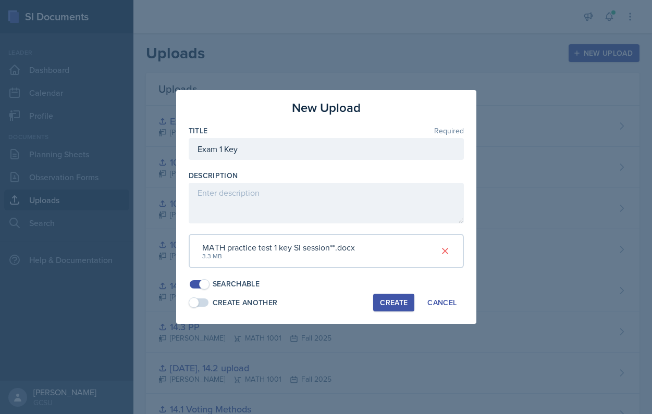
click at [398, 299] on div "Create" at bounding box center [394, 303] width 28 height 8
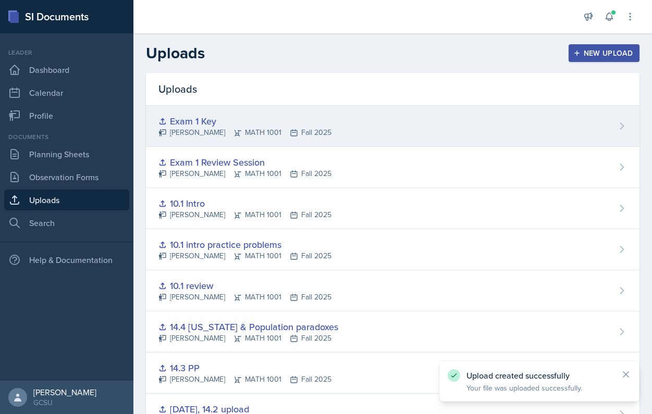
click at [591, 115] on div "Exam 1 Key [PERSON_NAME] MATH 1001 Fall 2025" at bounding box center [392, 126] width 493 height 41
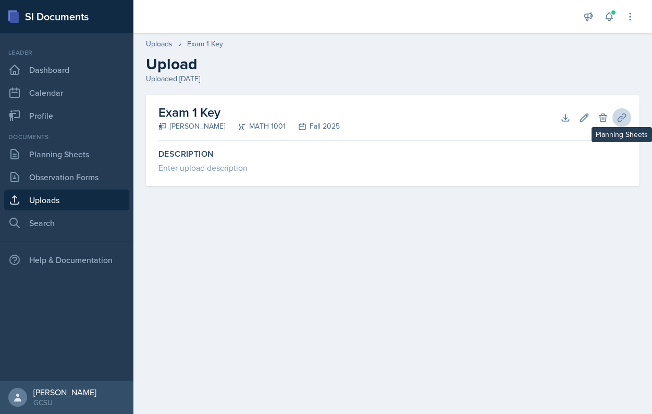
click at [623, 118] on icon at bounding box center [621, 118] width 8 height 8
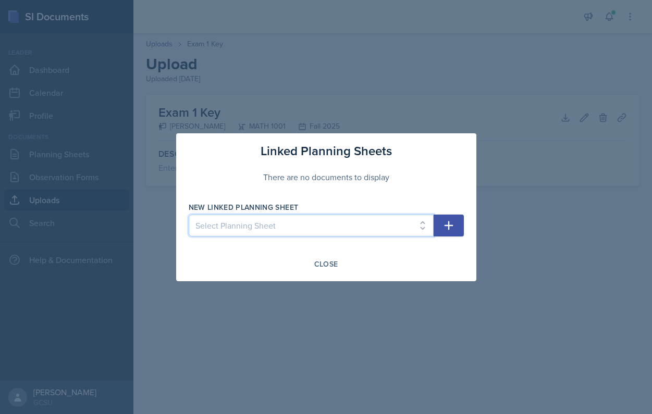
select select "302479ef-b96c-4f46-aff3-99e178841b0f"
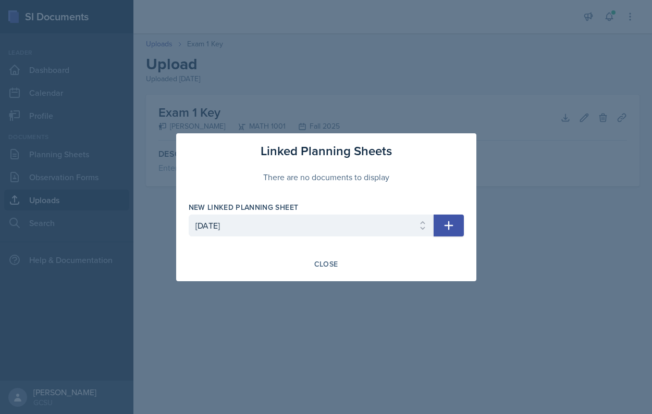
click at [438, 226] on button "button" at bounding box center [449, 226] width 30 height 22
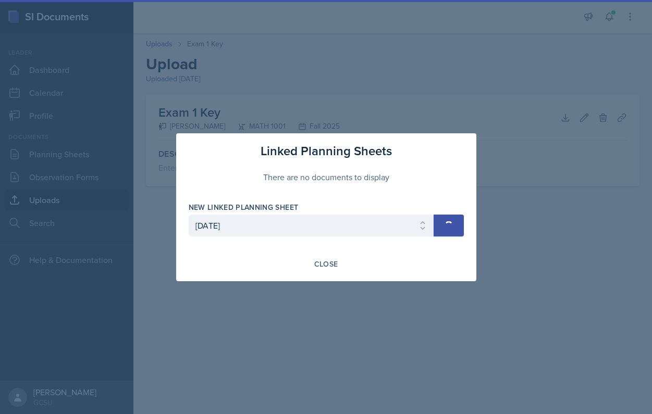
select select
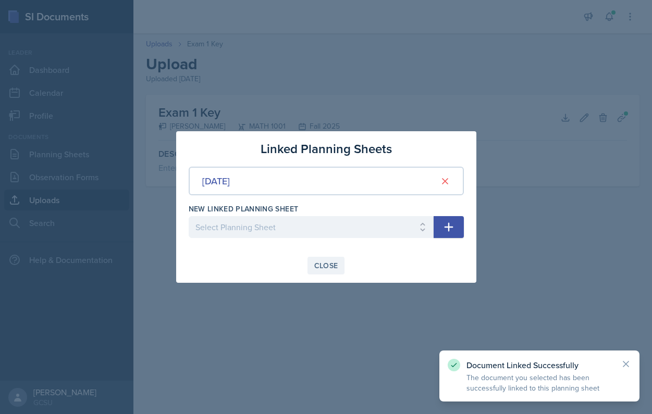
click at [327, 269] on div "Close" at bounding box center [326, 266] width 24 height 8
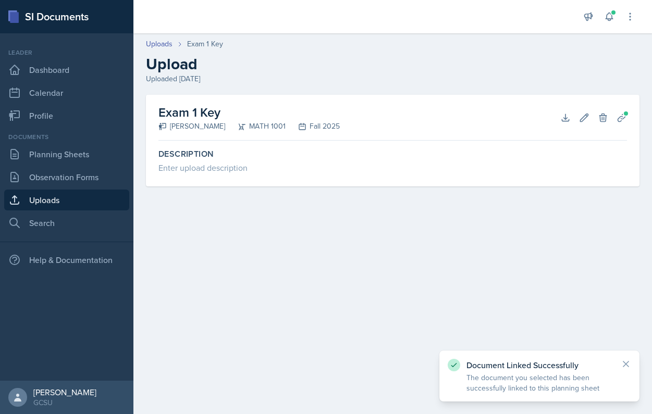
click at [53, 204] on link "Uploads" at bounding box center [66, 200] width 125 height 21
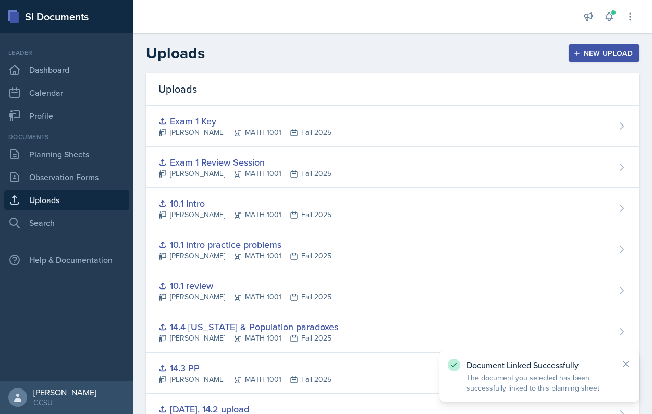
click at [612, 44] on button "New Upload" at bounding box center [603, 53] width 71 height 18
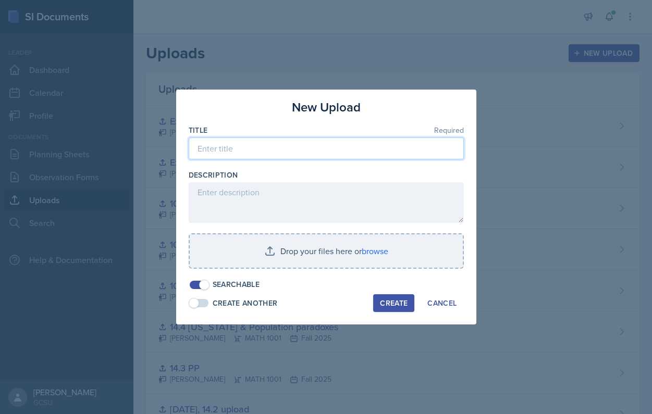
click at [234, 151] on input at bounding box center [326, 149] width 275 height 22
type input "Exam 1 Review Powerpoint"
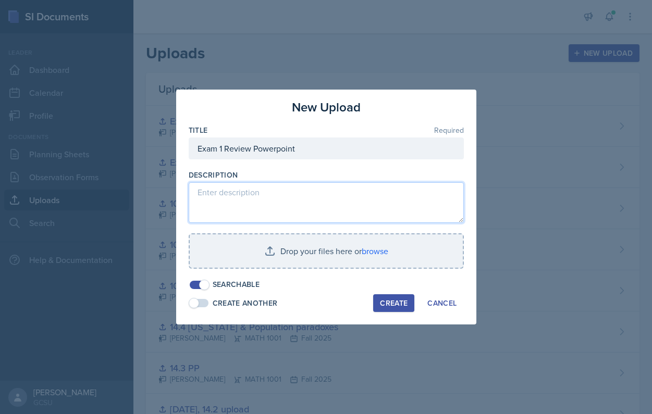
click at [212, 208] on textarea at bounding box center [326, 202] width 275 height 41
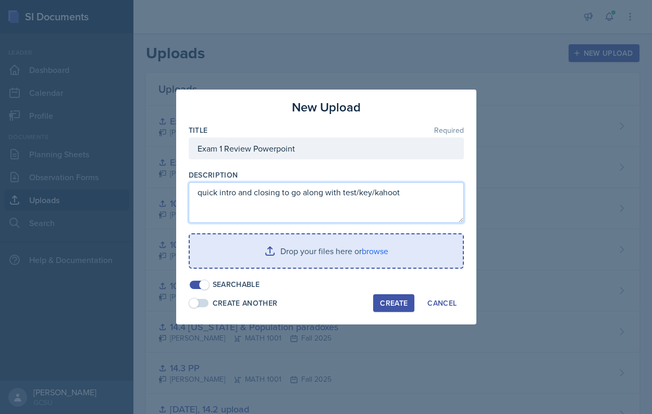
type textarea "quick intro and closing to go along with test/key/kahoot"
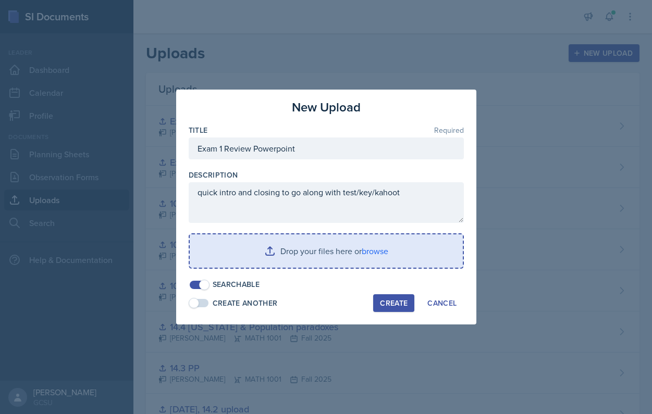
click at [357, 254] on input "file" at bounding box center [326, 250] width 273 height 33
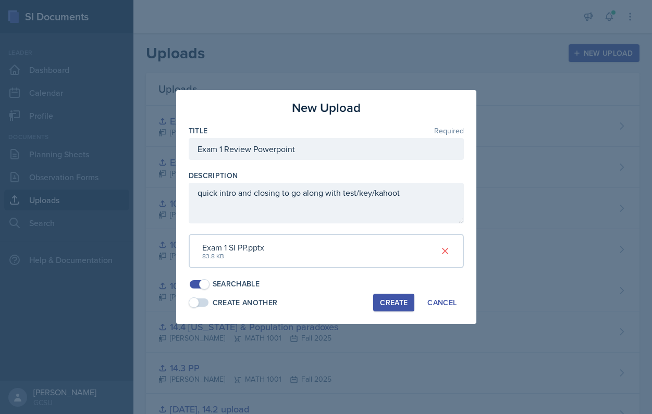
click at [405, 301] on div "Create" at bounding box center [394, 303] width 28 height 8
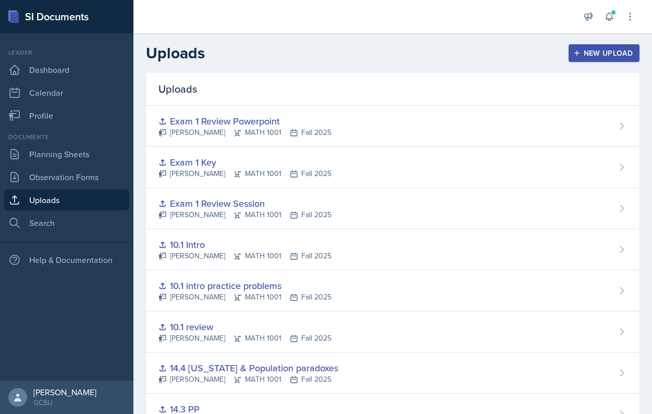
click at [613, 52] on div "New Upload" at bounding box center [604, 53] width 58 height 8
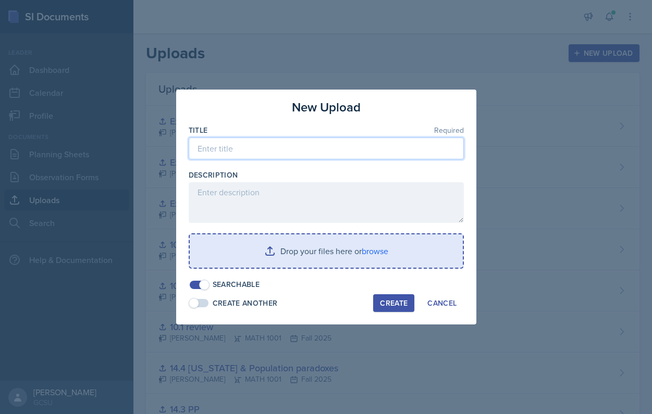
click at [320, 151] on input at bounding box center [326, 149] width 275 height 22
type input "k"
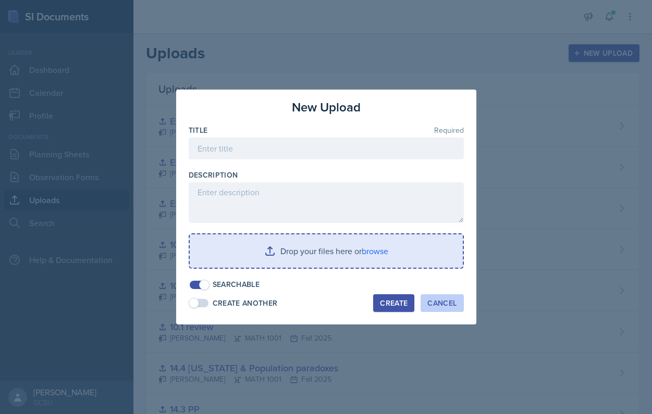
click at [434, 304] on div "Cancel" at bounding box center [441, 303] width 29 height 8
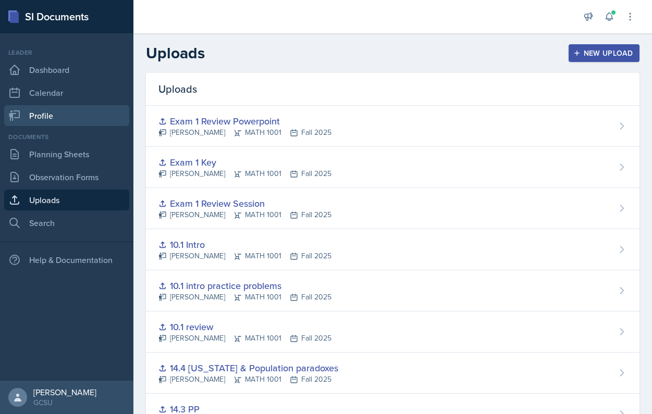
click at [51, 116] on link "Profile" at bounding box center [66, 115] width 125 height 21
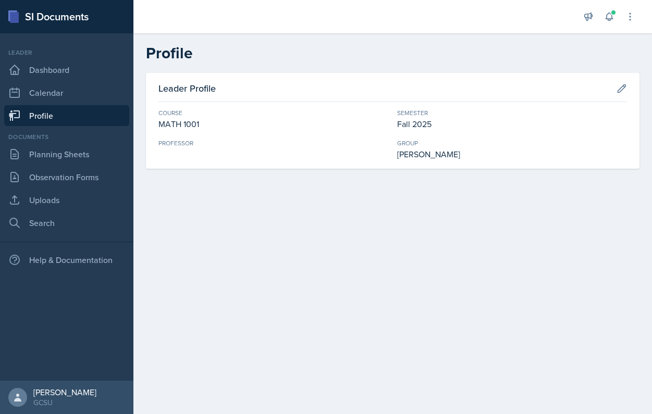
click at [40, 24] on div "SI Documents" at bounding box center [66, 16] width 133 height 33
click at [40, 65] on link "Dashboard" at bounding box center [66, 69] width 125 height 21
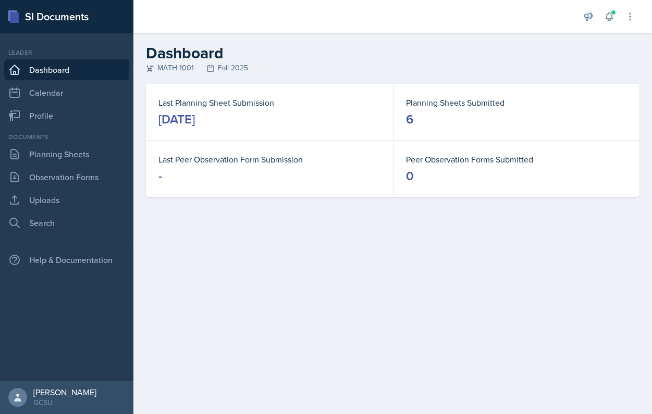
click at [42, 71] on link "Dashboard" at bounding box center [66, 69] width 125 height 21
click at [629, 18] on icon at bounding box center [630, 16] width 10 height 10
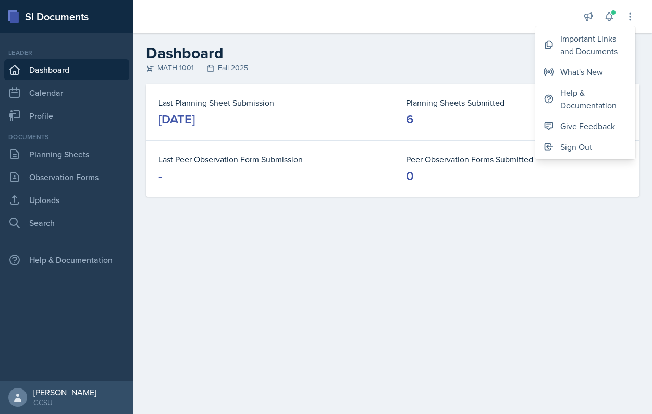
click at [431, 39] on header "Dashboard MATH 1001 Fall 2025" at bounding box center [392, 58] width 518 height 51
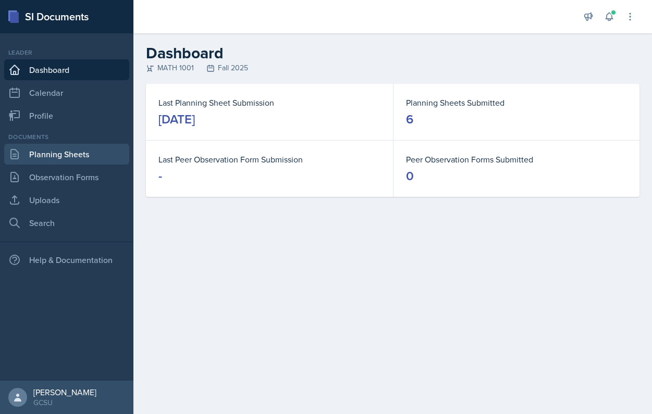
click at [81, 160] on link "Planning Sheets" at bounding box center [66, 154] width 125 height 21
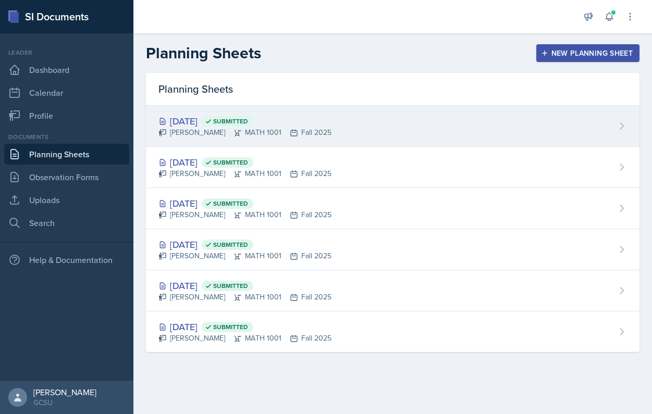
click at [348, 130] on div "[DATE] Submitted [PERSON_NAME] MATH 1001 Fall 2025" at bounding box center [392, 126] width 493 height 41
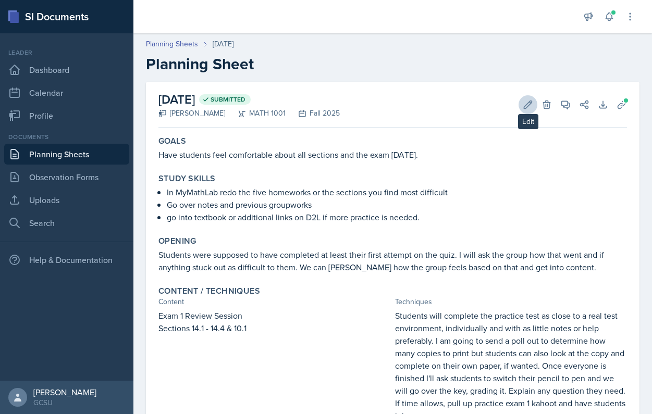
click at [525, 101] on icon at bounding box center [528, 105] width 10 height 10
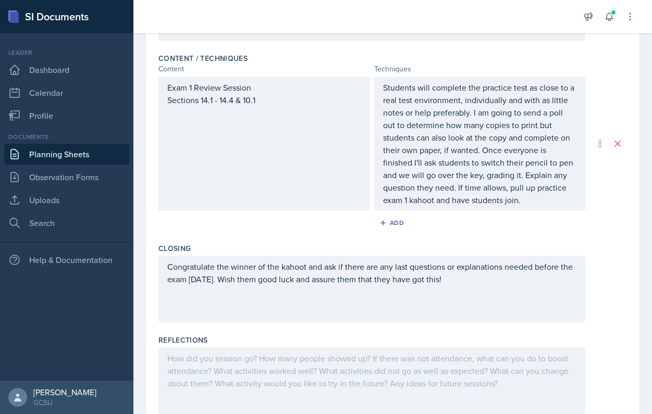
scroll to position [348, 0]
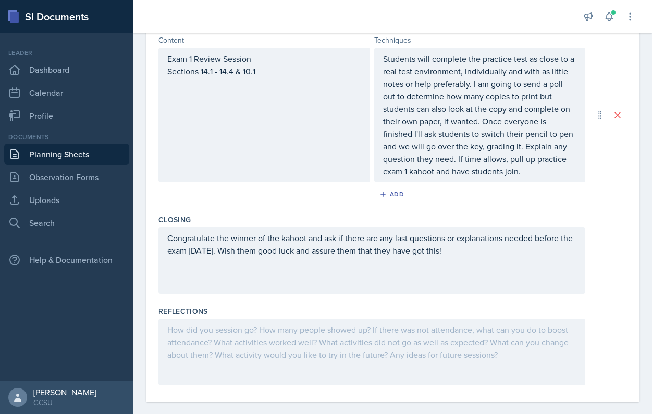
click at [515, 179] on div "Students will complete the practice test as close to a real test environment, i…" at bounding box center [480, 115] width 212 height 134
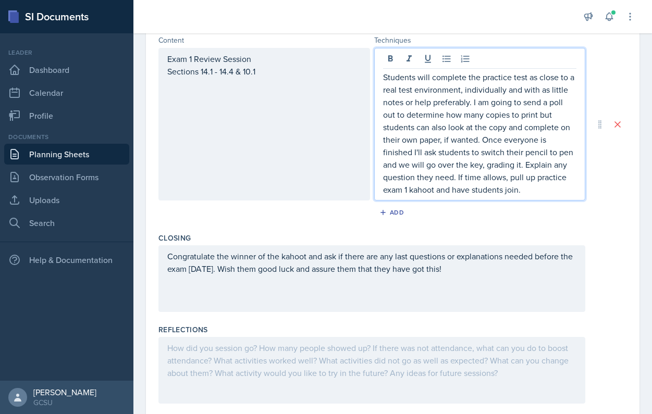
click at [521, 194] on p "Students will complete the practice test as close to a real test environment, i…" at bounding box center [480, 133] width 194 height 125
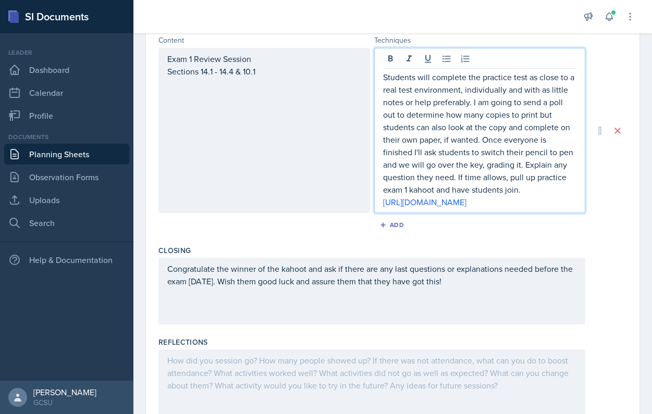
click at [479, 256] on div "Closing" at bounding box center [392, 250] width 468 height 10
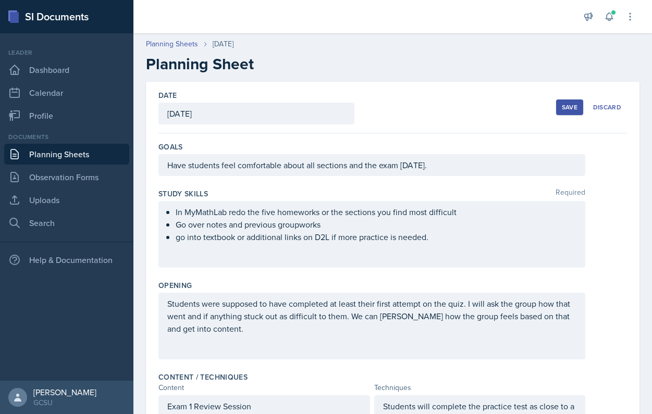
scroll to position [0, 0]
click at [559, 110] on button "Save" at bounding box center [569, 108] width 27 height 16
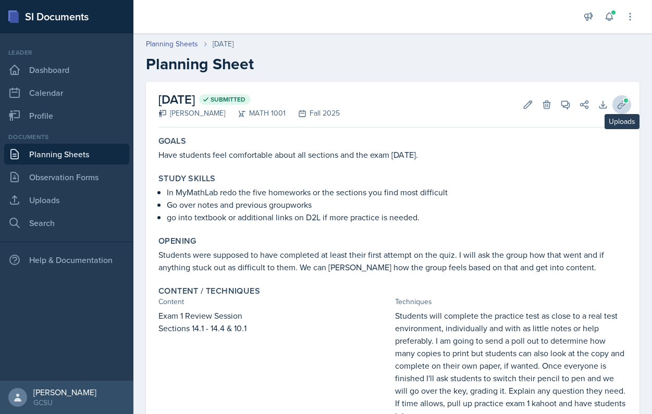
click at [622, 103] on icon at bounding box center [621, 105] width 10 height 10
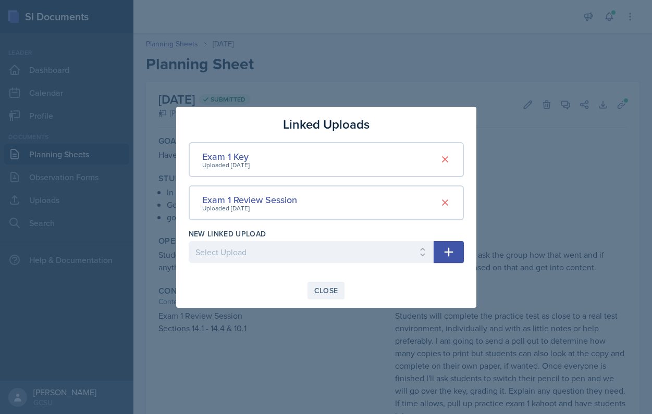
click at [321, 294] on div "Close" at bounding box center [326, 291] width 24 height 8
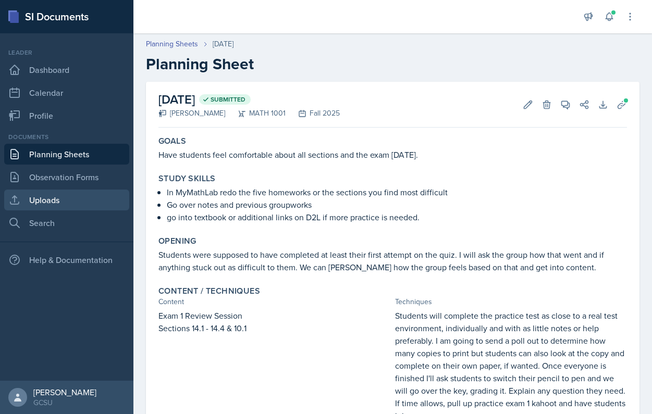
click at [67, 205] on link "Uploads" at bounding box center [66, 200] width 125 height 21
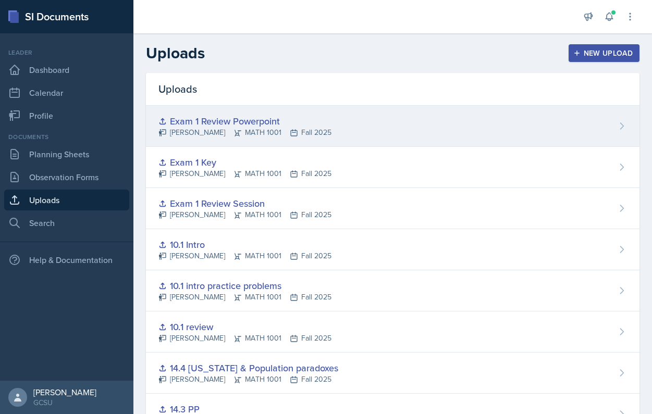
click at [612, 132] on div "Exam 1 Review Powerpoint [PERSON_NAME] MATH 1001 Fall 2025" at bounding box center [392, 126] width 493 height 41
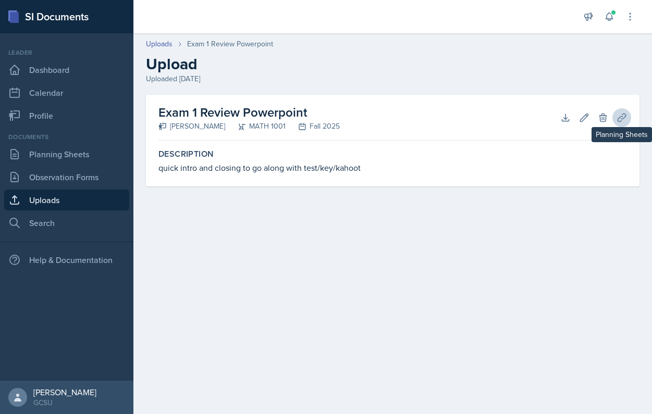
click at [623, 122] on icon at bounding box center [621, 118] width 10 height 10
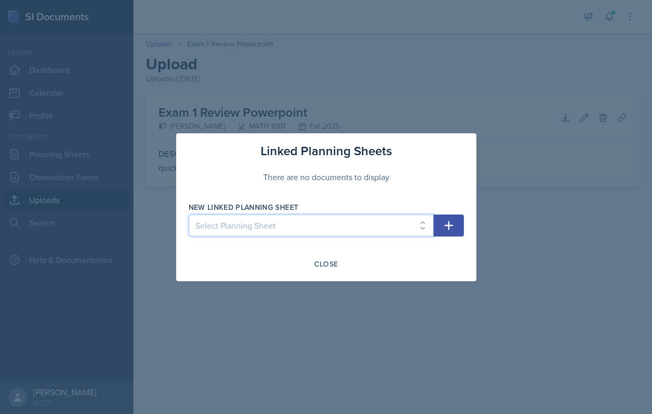
select select "302479ef-b96c-4f46-aff3-99e178841b0f"
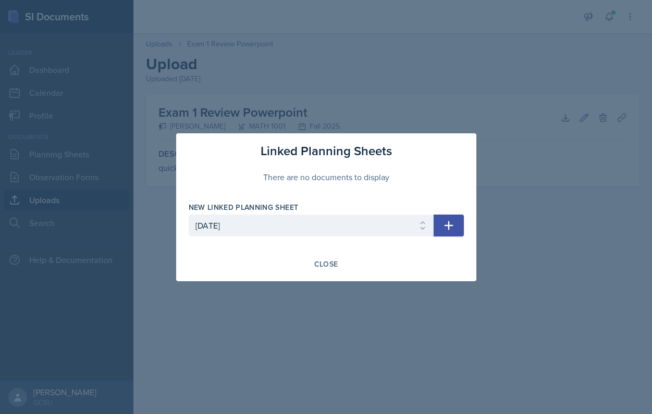
click at [457, 228] on button "button" at bounding box center [449, 226] width 30 height 22
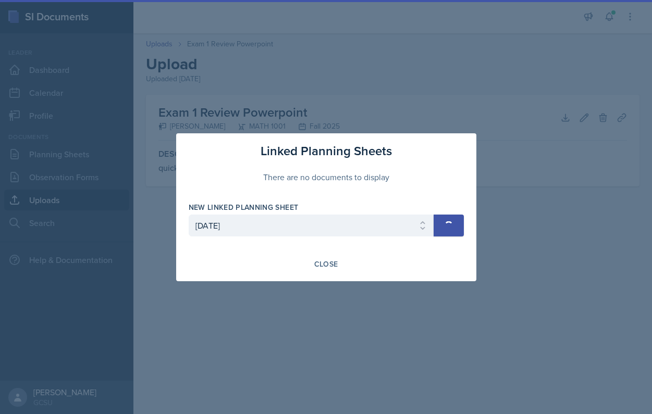
select select
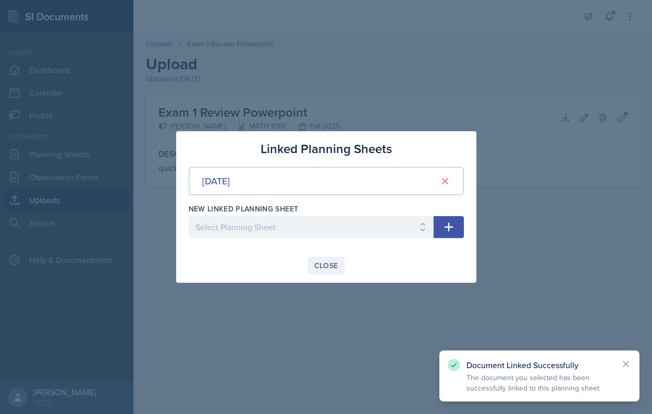
click at [325, 265] on div "Close" at bounding box center [326, 266] width 24 height 8
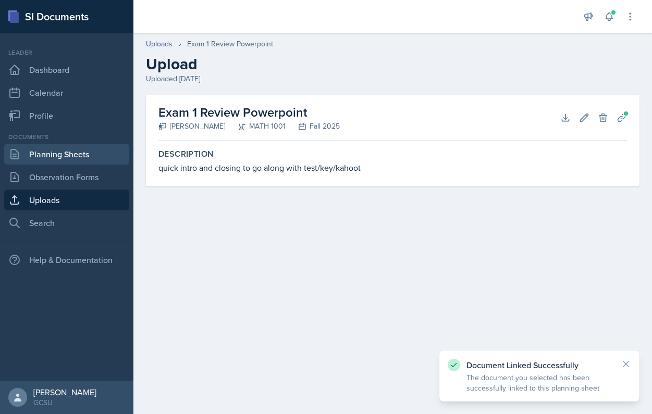
click at [91, 155] on link "Planning Sheets" at bounding box center [66, 154] width 125 height 21
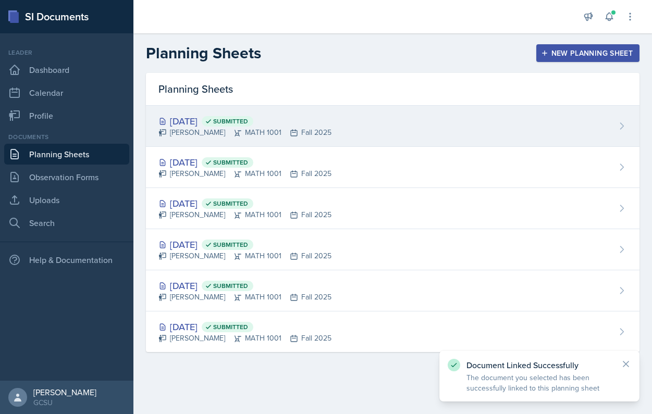
click at [283, 114] on div "[DATE] Submitted [PERSON_NAME] MATH 1001 Fall 2025" at bounding box center [392, 126] width 493 height 41
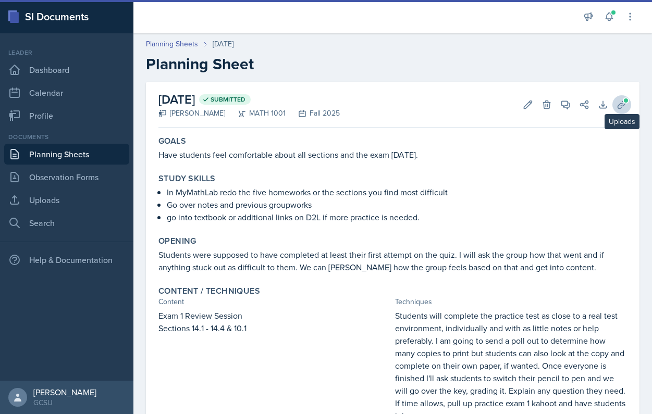
click at [622, 105] on icon at bounding box center [621, 105] width 10 height 10
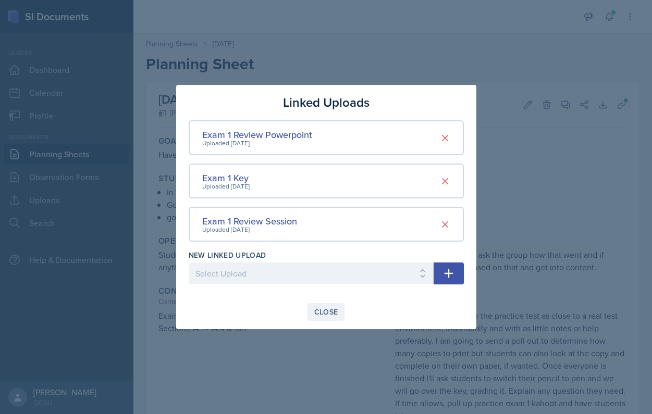
click at [320, 310] on div "Close" at bounding box center [326, 312] width 24 height 8
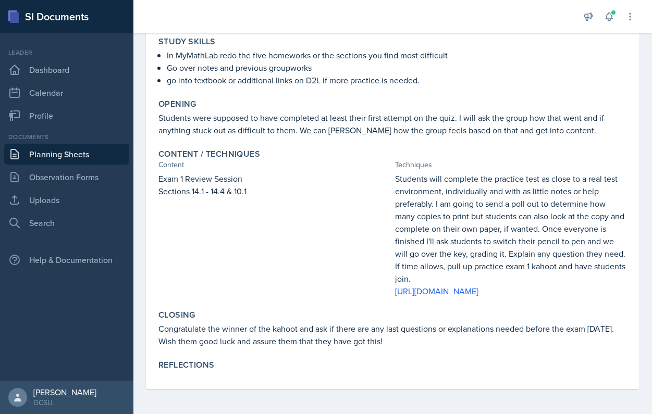
scroll to position [150, 0]
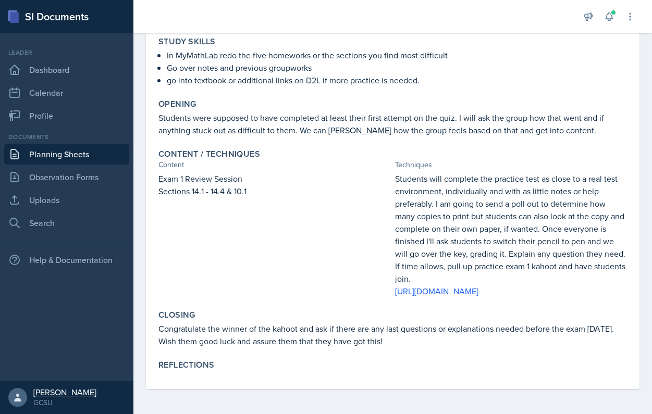
click at [24, 395] on div at bounding box center [17, 397] width 19 height 19
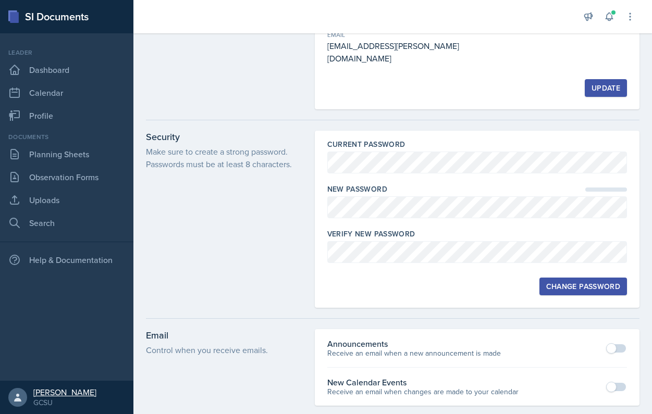
scroll to position [60, 0]
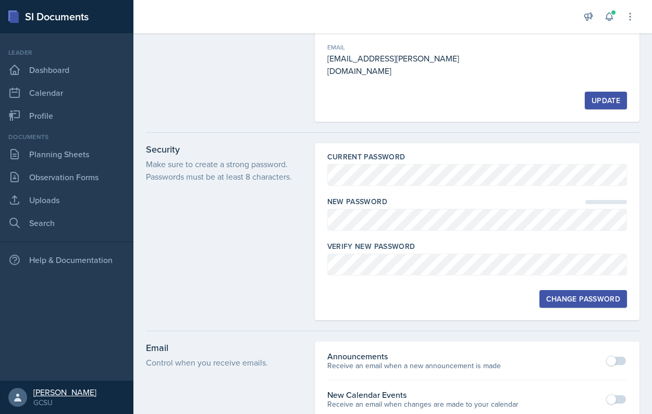
click at [73, 390] on div "[PERSON_NAME]" at bounding box center [64, 392] width 63 height 10
click at [22, 390] on div at bounding box center [17, 397] width 19 height 19
click at [10, 392] on div at bounding box center [17, 397] width 19 height 19
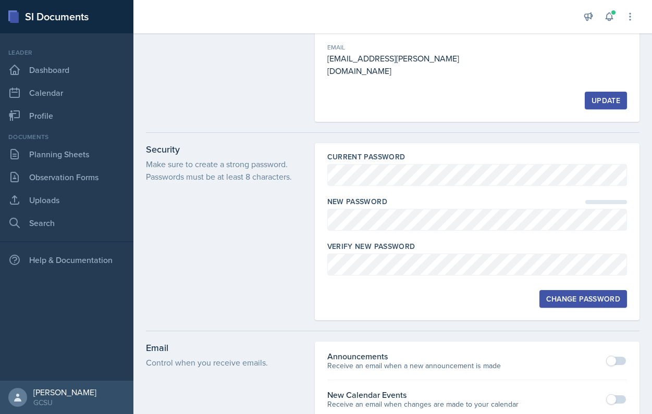
click at [87, 335] on nav "Leader Dashboard Calendar Profile Documents Planning Sheets Observation Forms U…" at bounding box center [66, 207] width 133 height 348
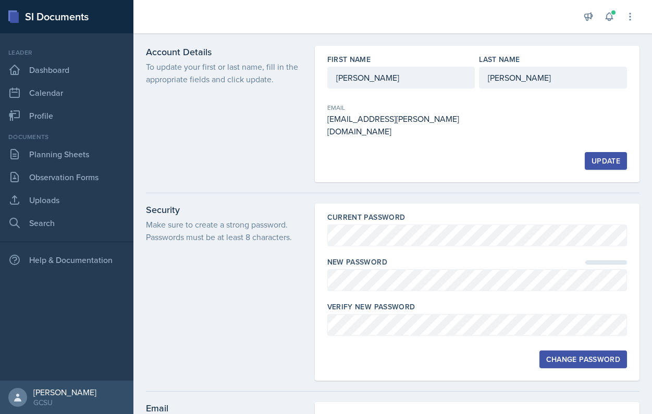
scroll to position [0, 0]
click at [560, 355] on div "Change Password" at bounding box center [583, 359] width 74 height 8
click at [588, 358] on div "Current Password New Password Verify New Password Change Password" at bounding box center [477, 292] width 325 height 177
click at [588, 355] on button "Change Password" at bounding box center [583, 360] width 88 height 18
click at [74, 154] on link "Planning Sheets" at bounding box center [66, 154] width 125 height 21
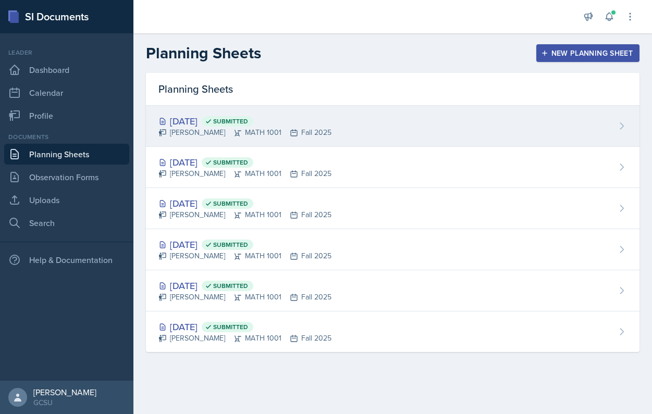
click at [388, 125] on div "[DATE] Submitted [PERSON_NAME] MATH 1001 Fall 2025" at bounding box center [392, 126] width 493 height 41
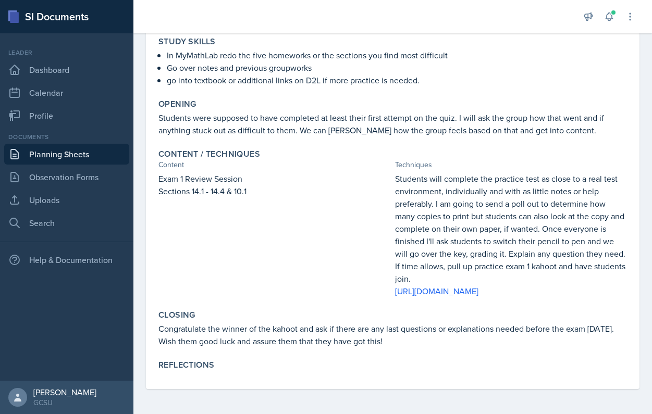
scroll to position [150, 0]
